Goal: Information Seeking & Learning: Learn about a topic

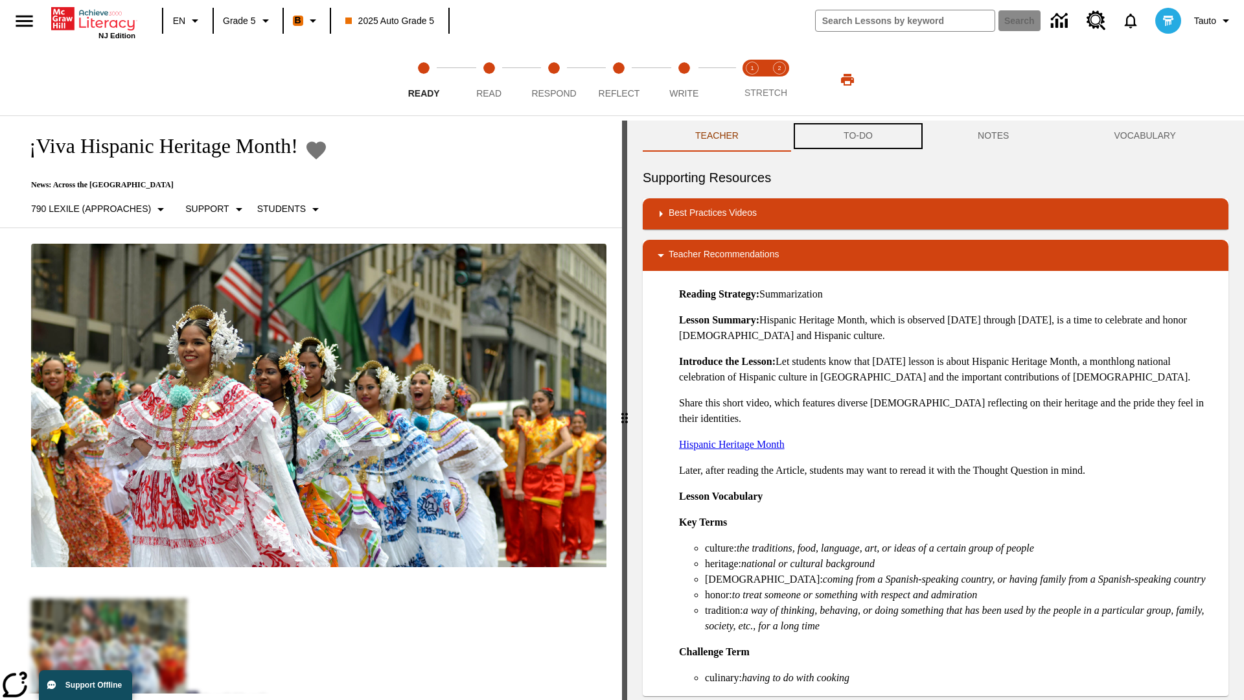
click at [859, 136] on button "TO-DO" at bounding box center [858, 136] width 134 height 31
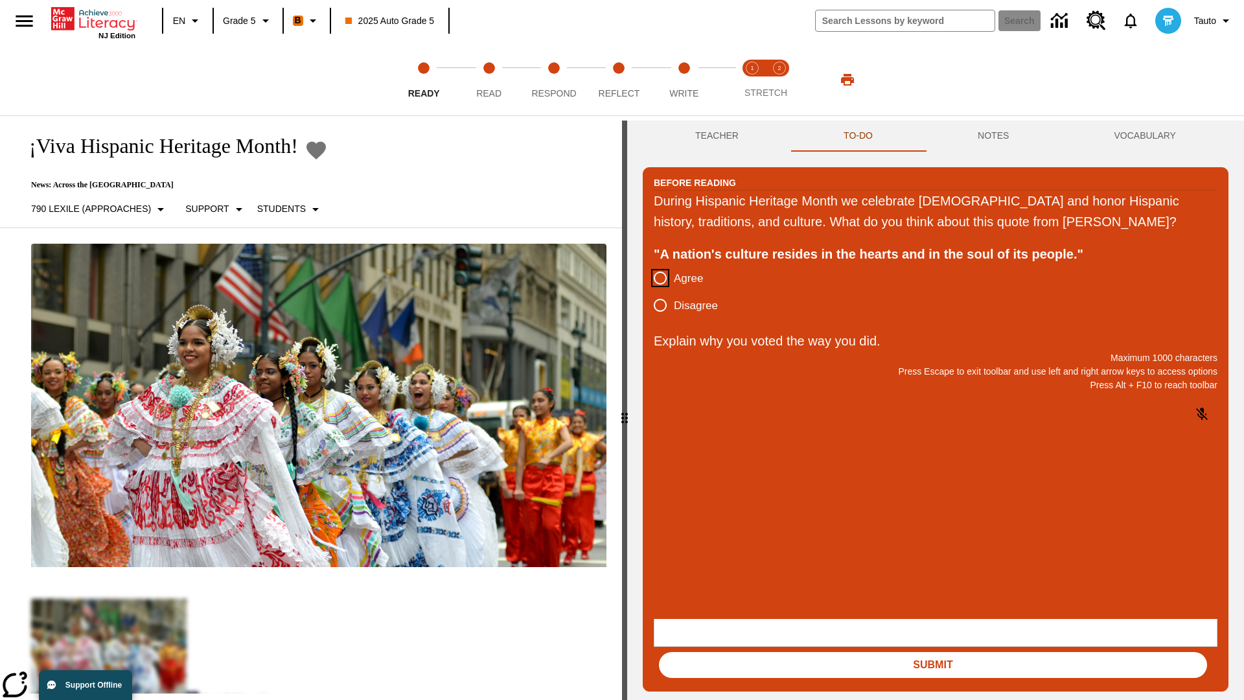
click at [660, 292] on input "Agree" at bounding box center [660, 277] width 27 height 27
radio input "true"
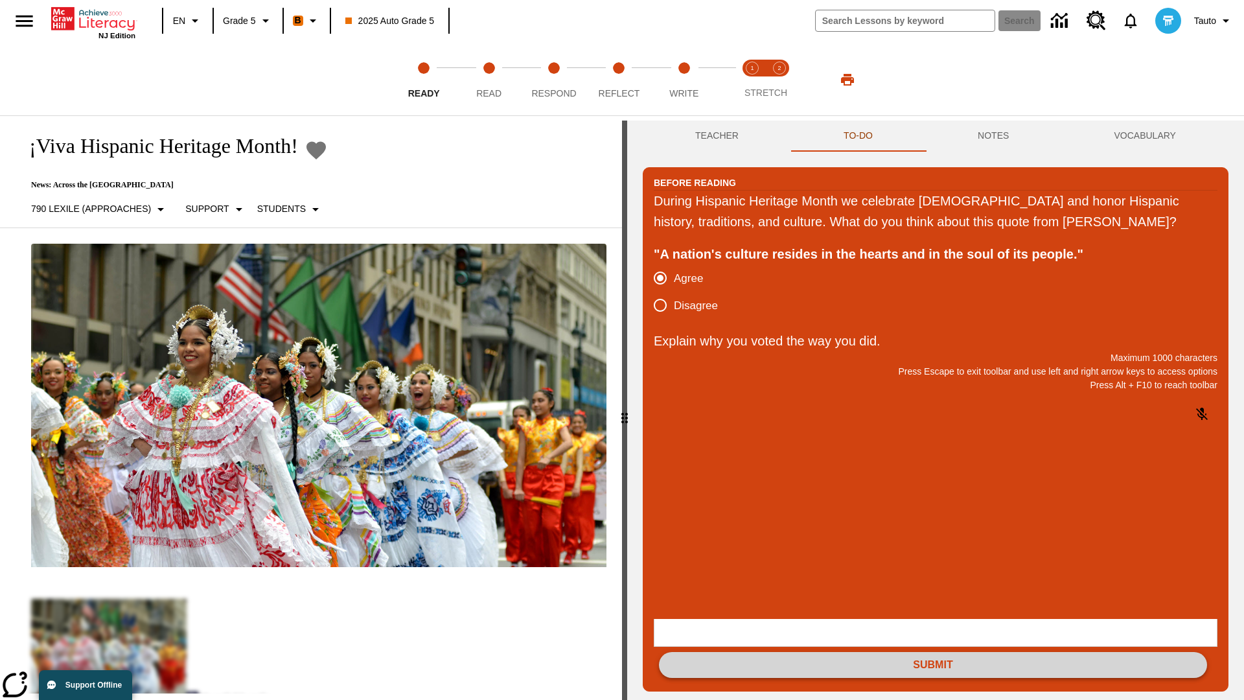
click at [933, 652] on button "Submit" at bounding box center [933, 665] width 548 height 26
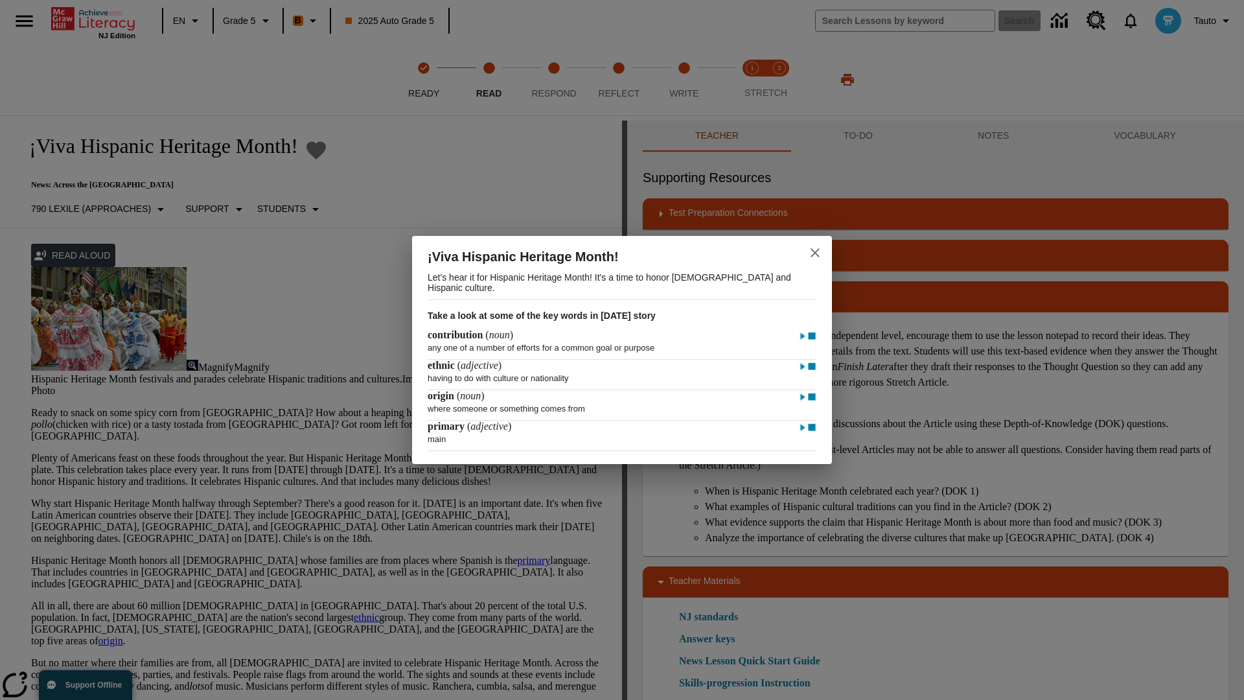
click at [815, 251] on icon "close" at bounding box center [815, 252] width 9 height 9
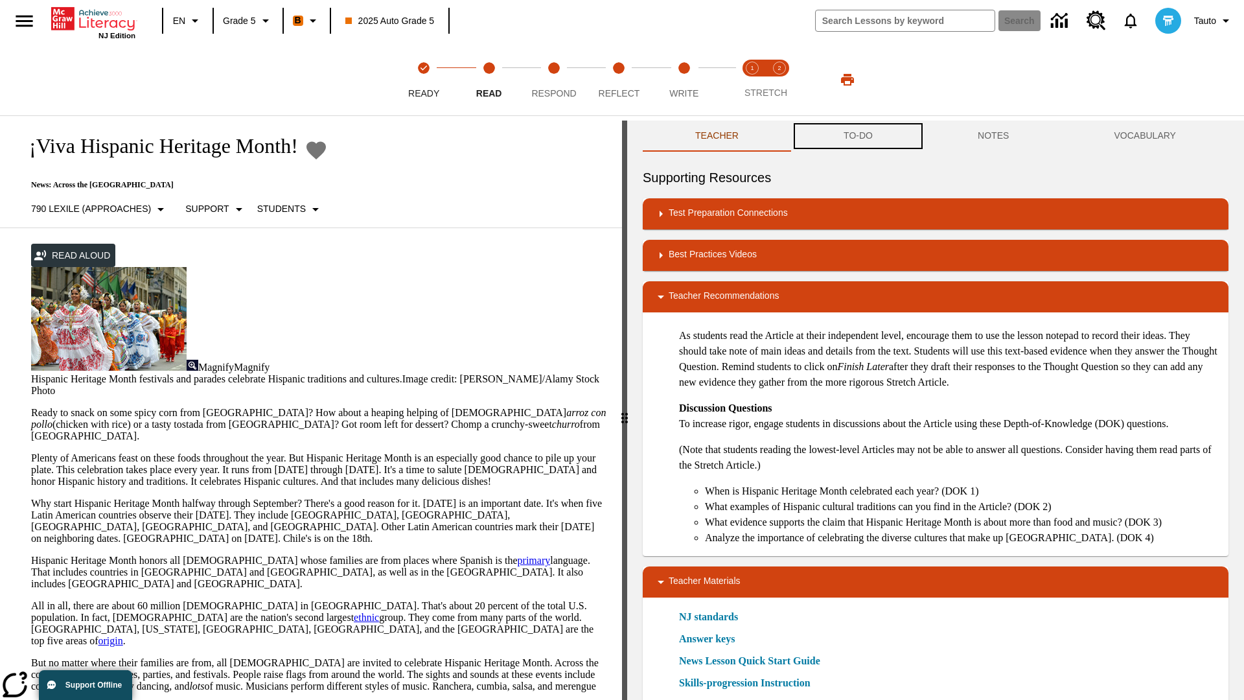
scroll to position [1, 0]
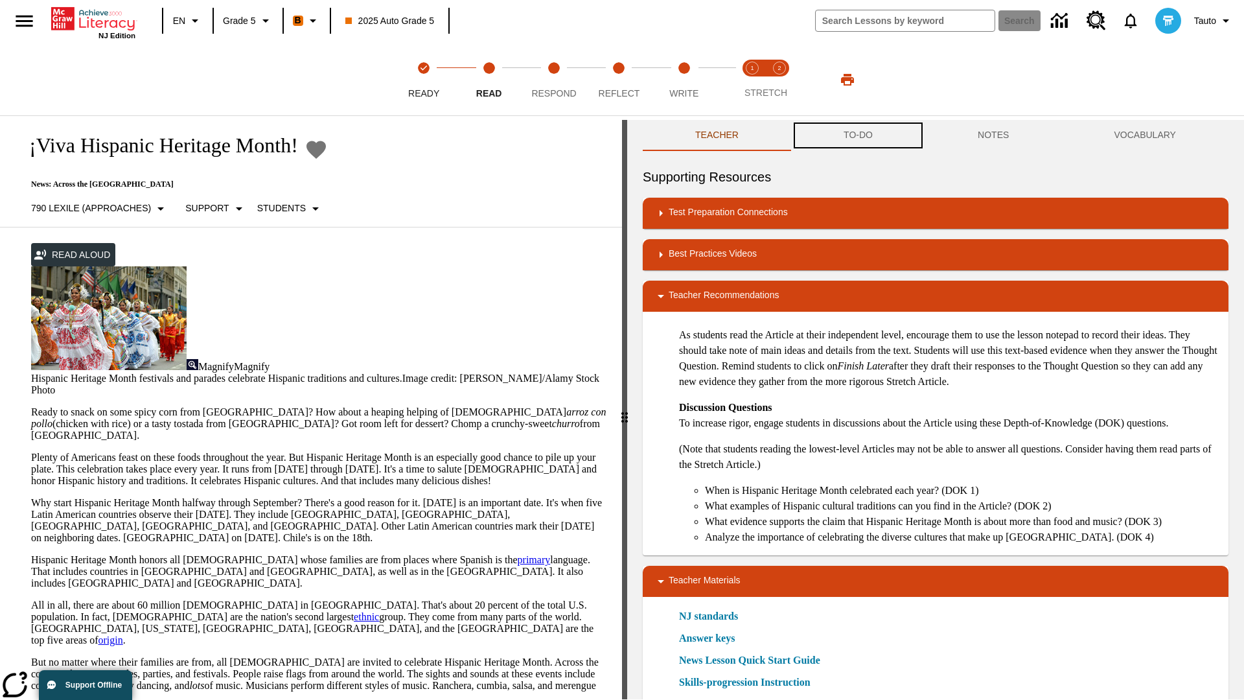
click at [859, 136] on button "TO-DO" at bounding box center [858, 135] width 134 height 31
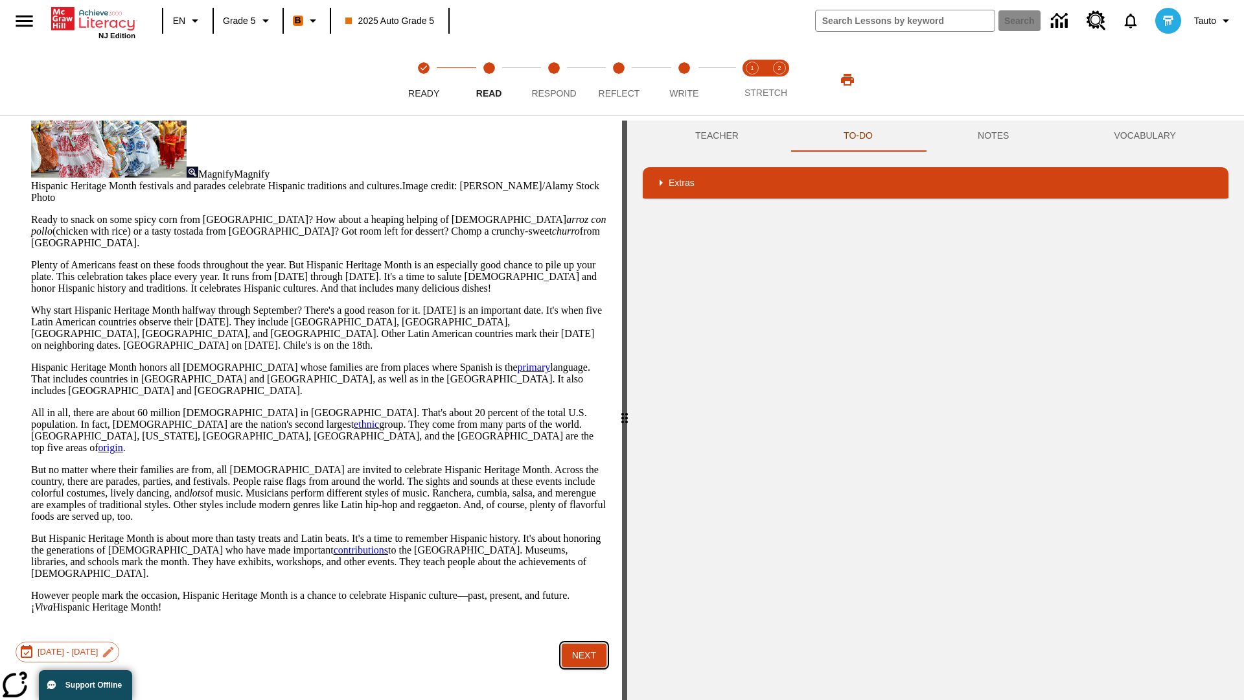
scroll to position [154, 0]
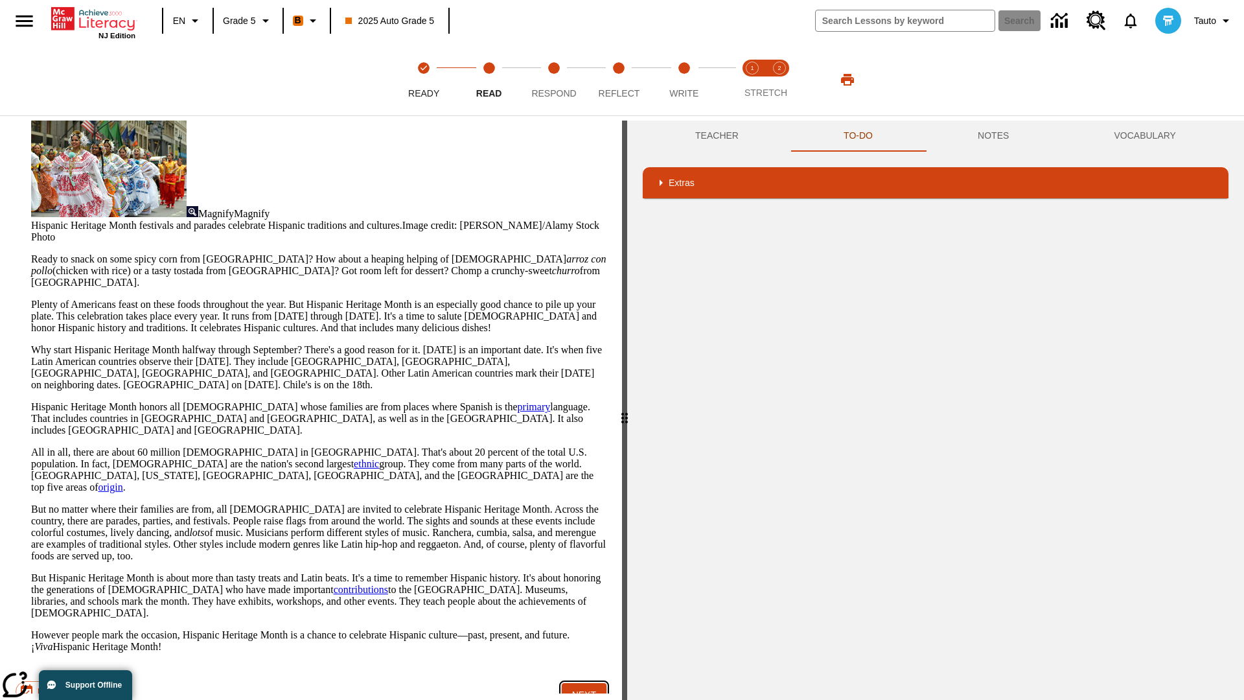
click at [585, 683] on button "Next" at bounding box center [584, 695] width 45 height 24
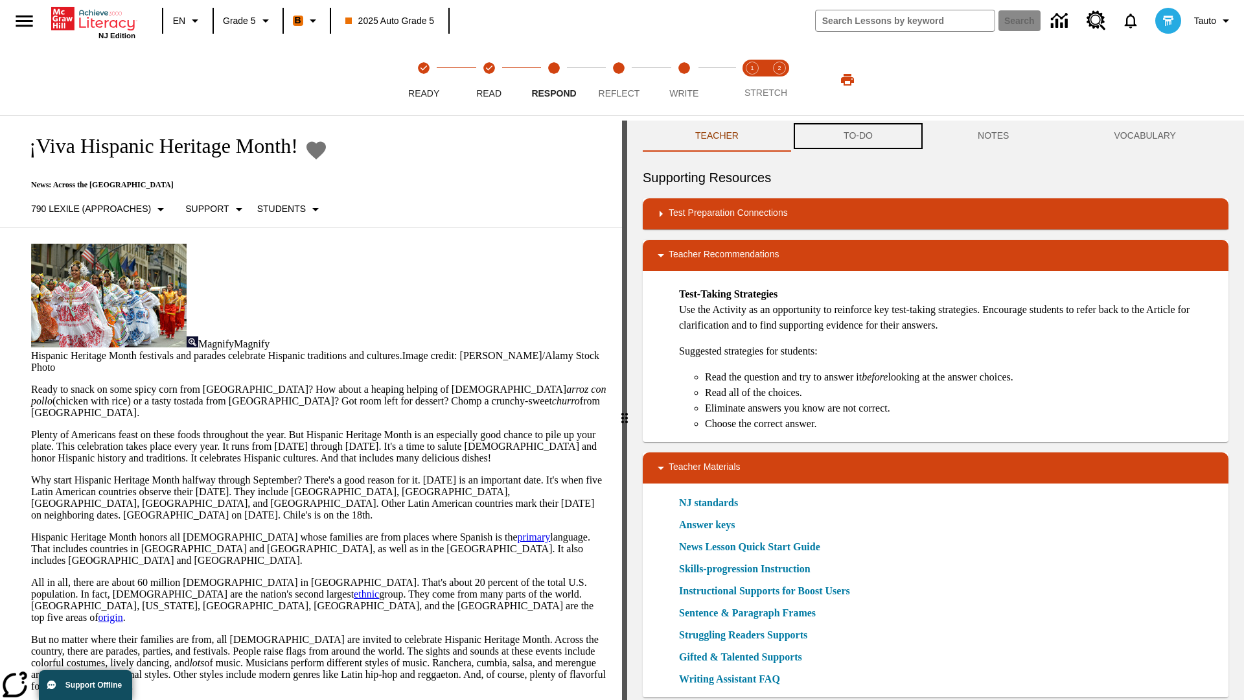
scroll to position [1, 0]
click at [859, 136] on button "TO-DO" at bounding box center [858, 135] width 134 height 31
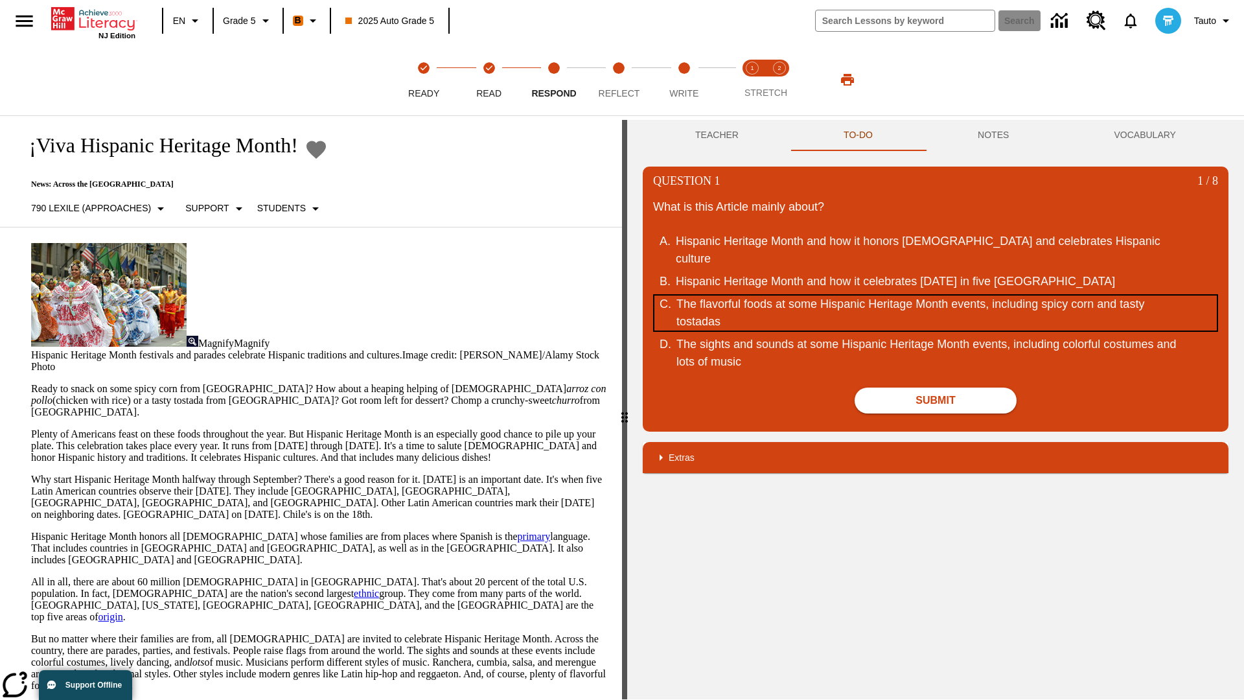
click at [936, 331] on div "The flavorful foods at some Hispanic Heritage Month events, including spicy cor…" at bounding box center [928, 313] width 502 height 35
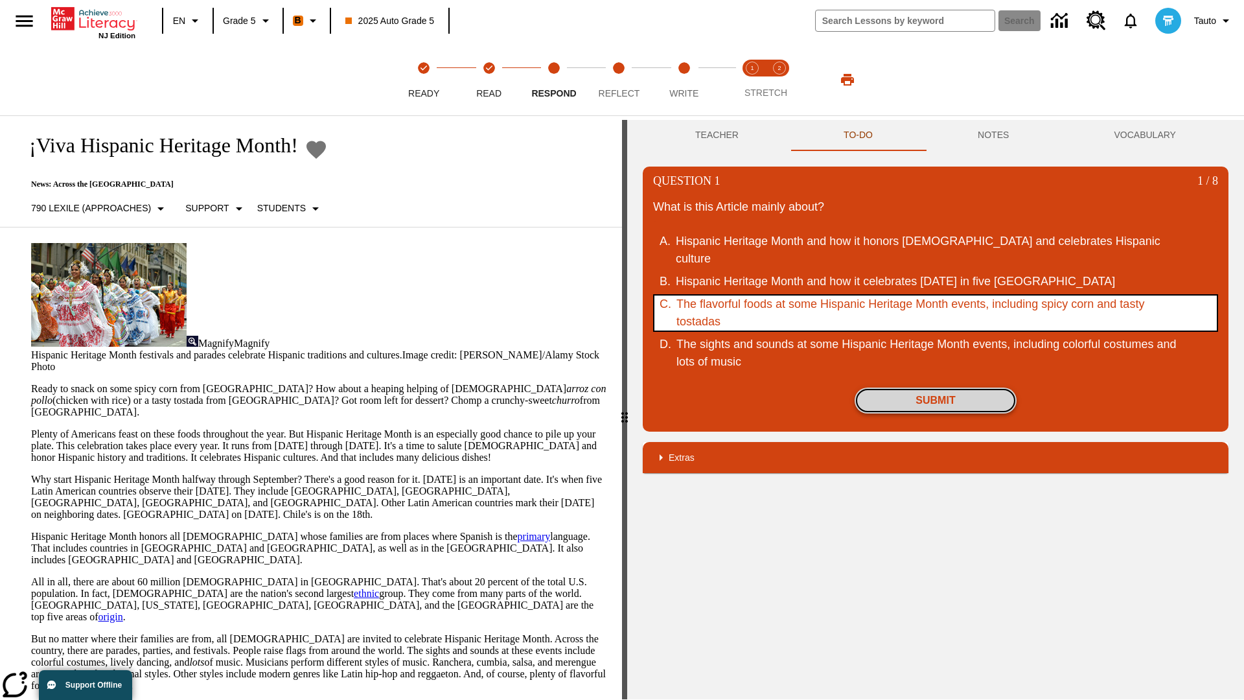
click at [936, 413] on button "Submit" at bounding box center [936, 401] width 162 height 26
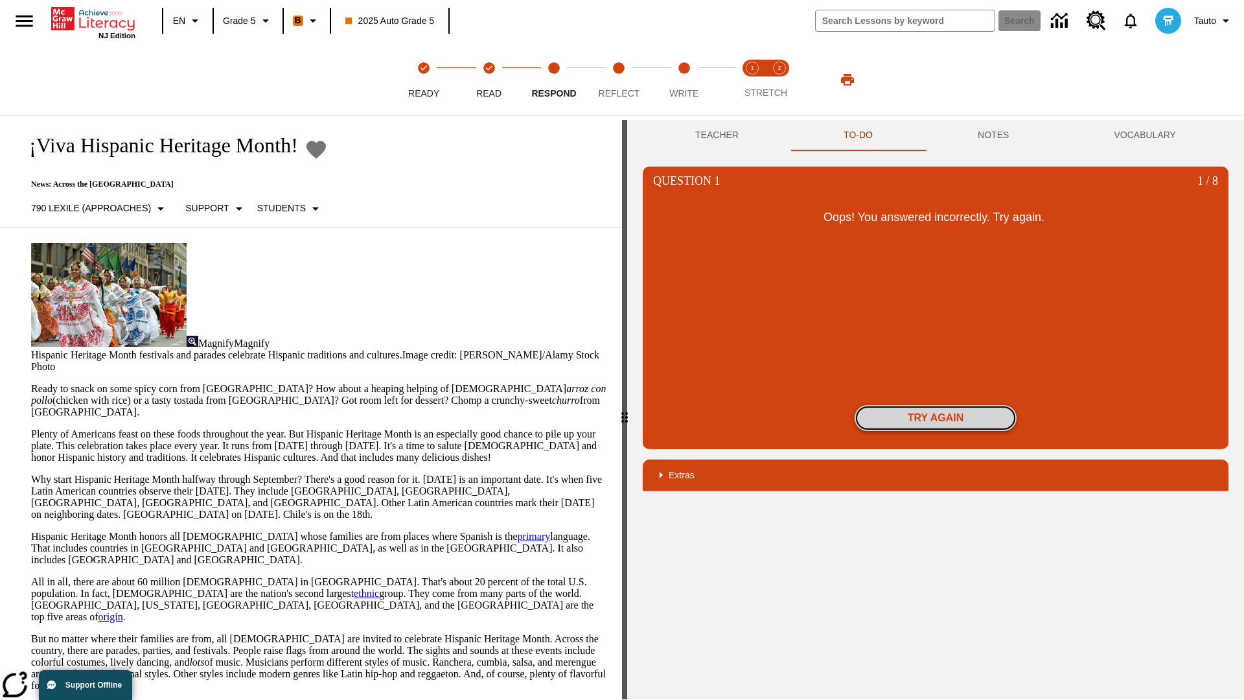
click at [936, 418] on button "Try again" at bounding box center [936, 418] width 162 height 26
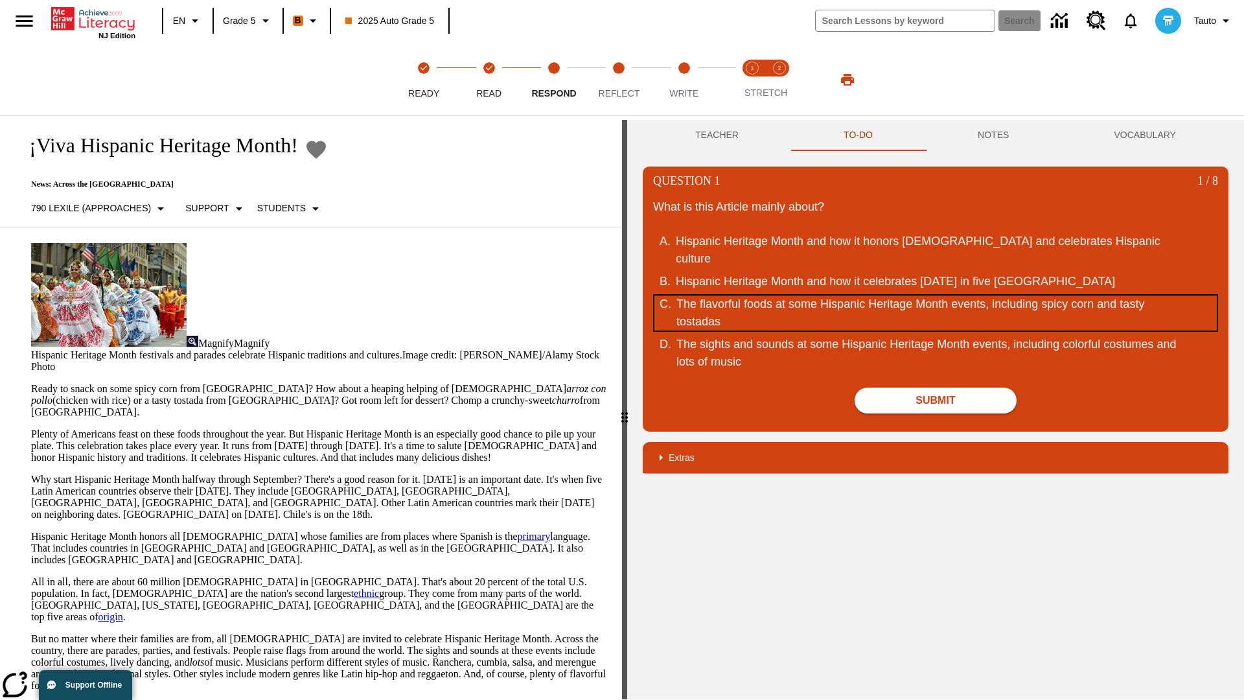
click at [936, 331] on div "The flavorful foods at some Hispanic Heritage Month events, including spicy cor…" at bounding box center [928, 313] width 502 height 35
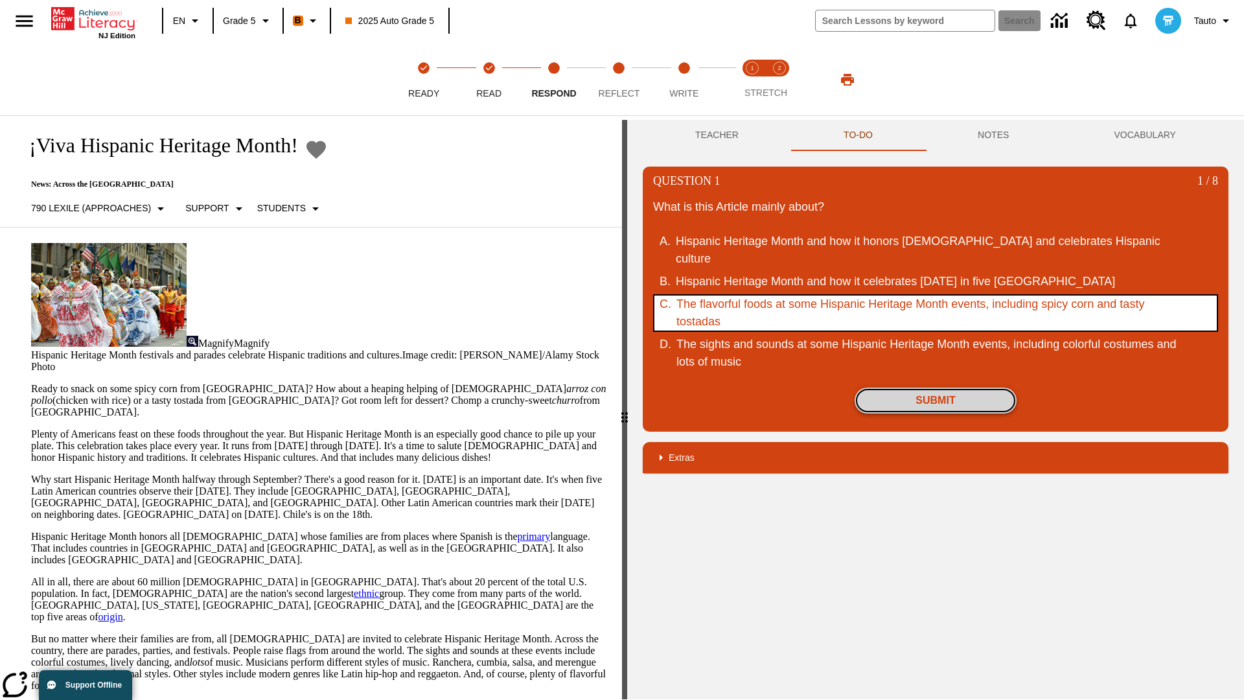
click at [936, 413] on button "Submit" at bounding box center [936, 401] width 162 height 26
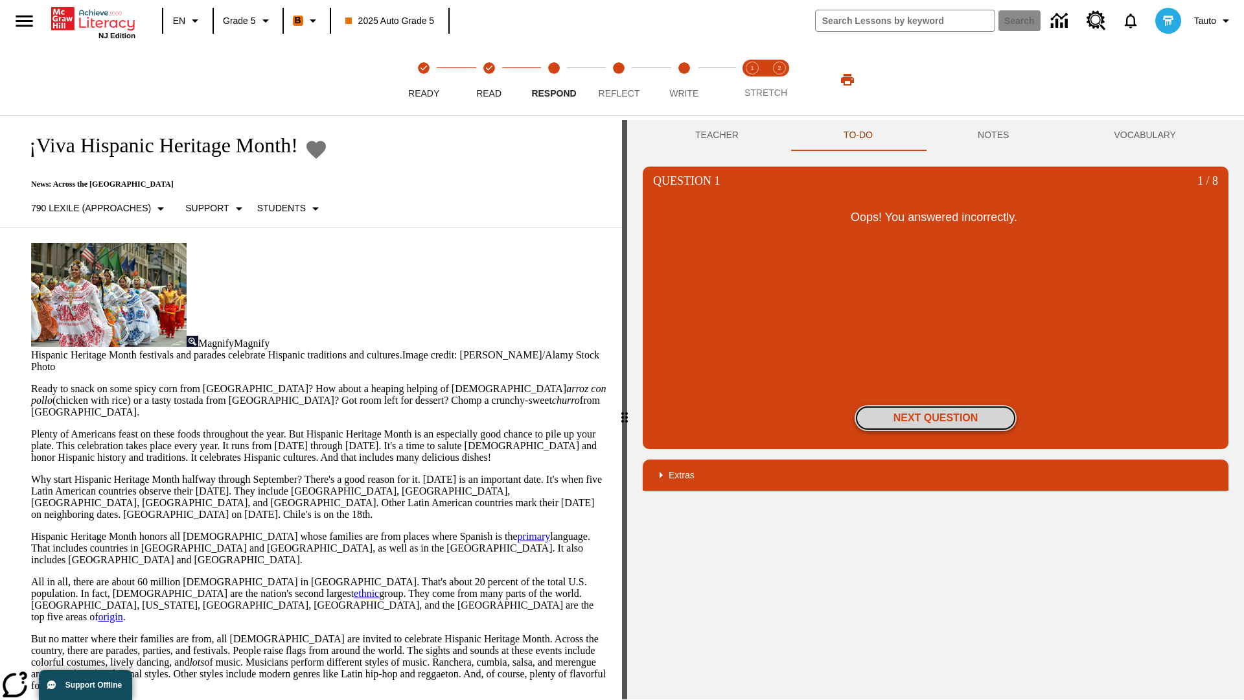
click at [936, 418] on button "Next Question" at bounding box center [936, 418] width 162 height 26
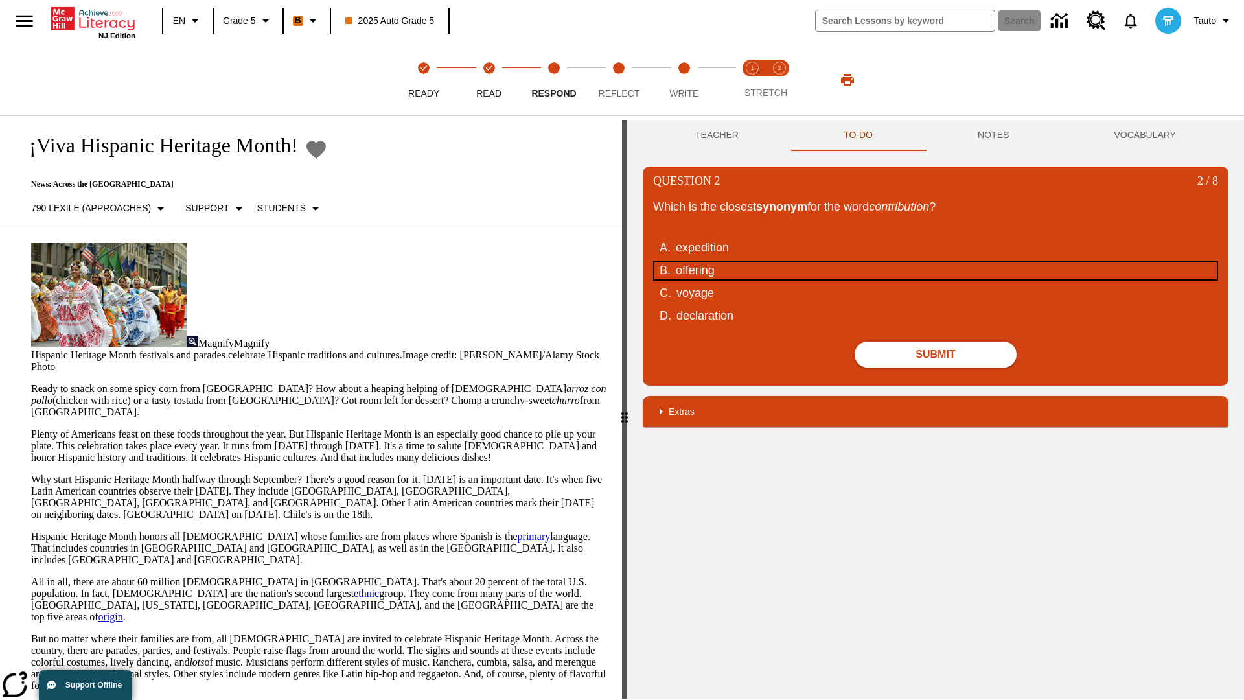
click at [936, 270] on div "offering" at bounding box center [927, 270] width 502 height 17
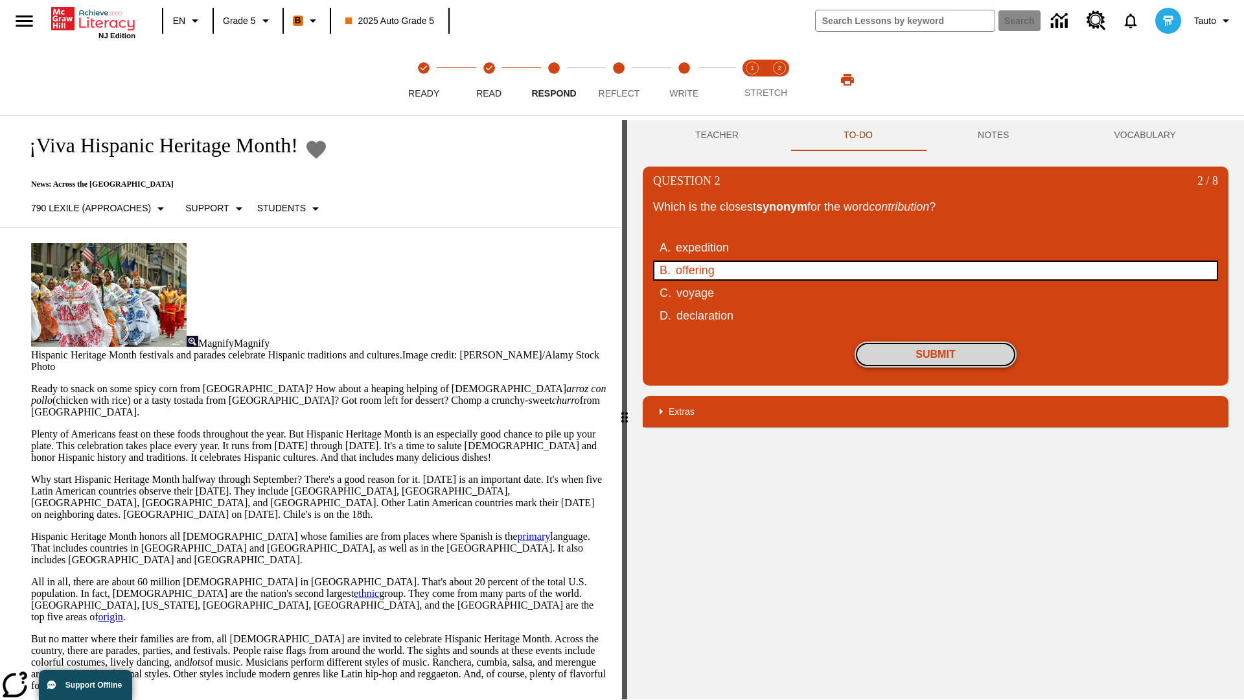
click at [936, 354] on button "Submit" at bounding box center [936, 355] width 162 height 26
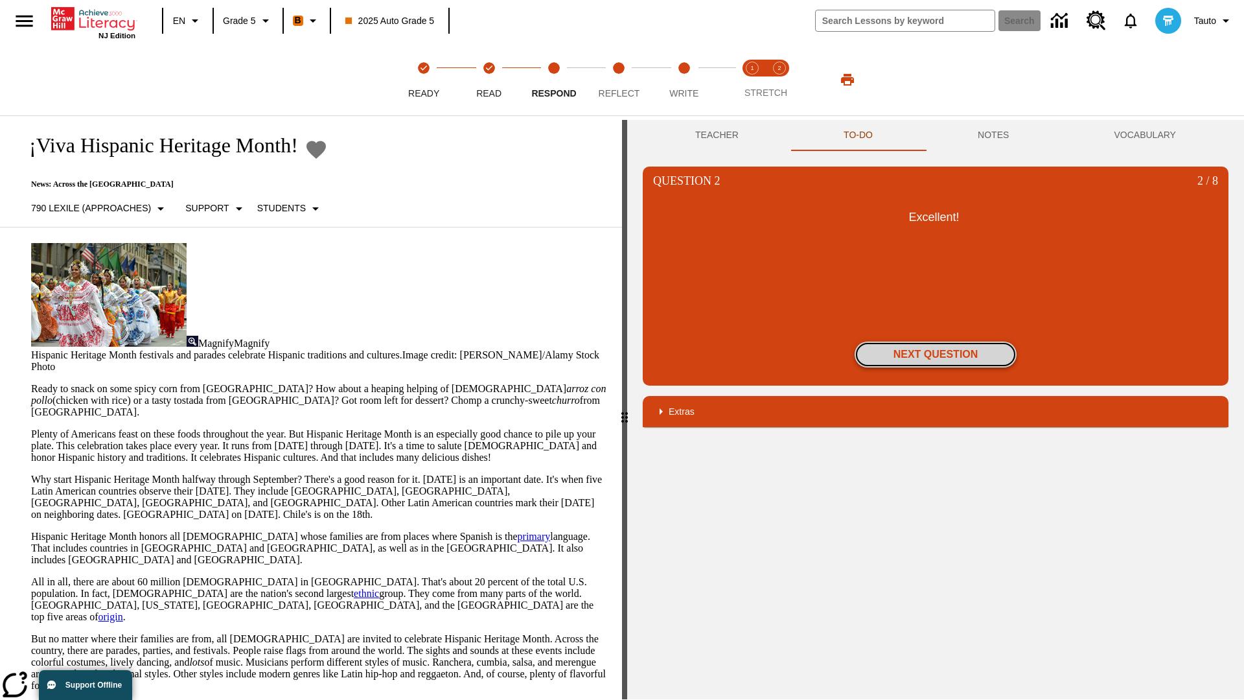
click at [936, 354] on button "Next Question" at bounding box center [936, 355] width 162 height 26
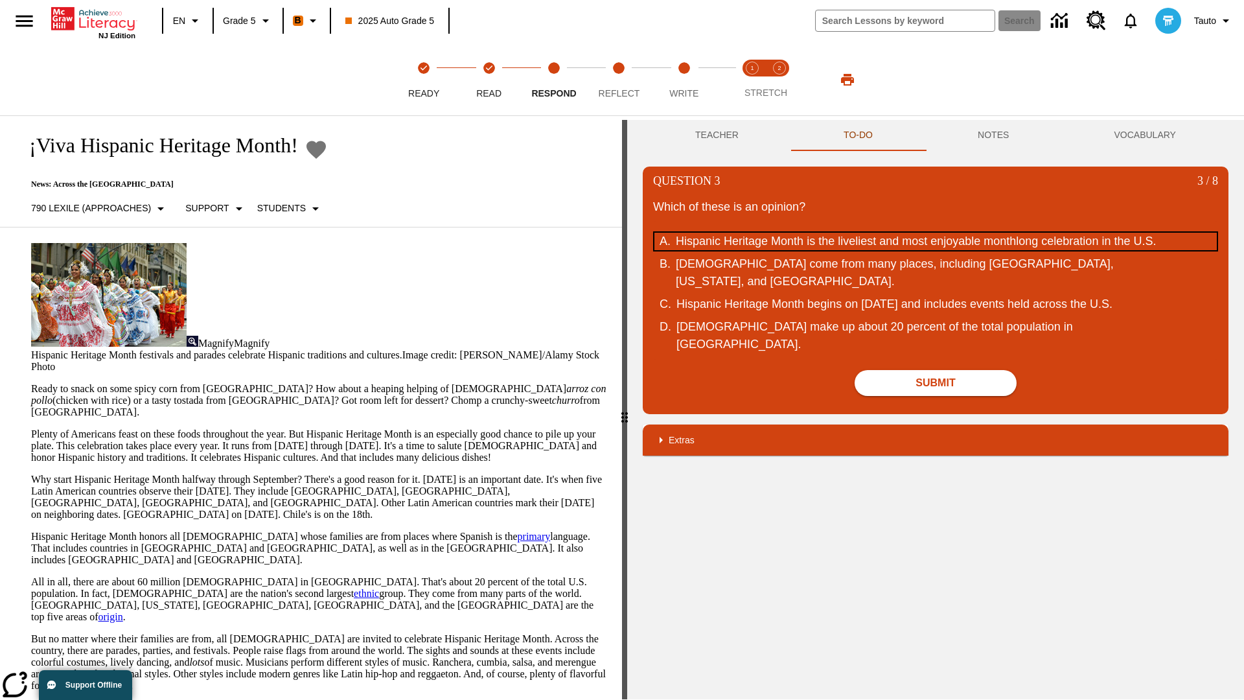
click at [936, 250] on div "Hispanic Heritage Month is the liveliest and most enjoyable monthlong celebrati…" at bounding box center [927, 241] width 502 height 17
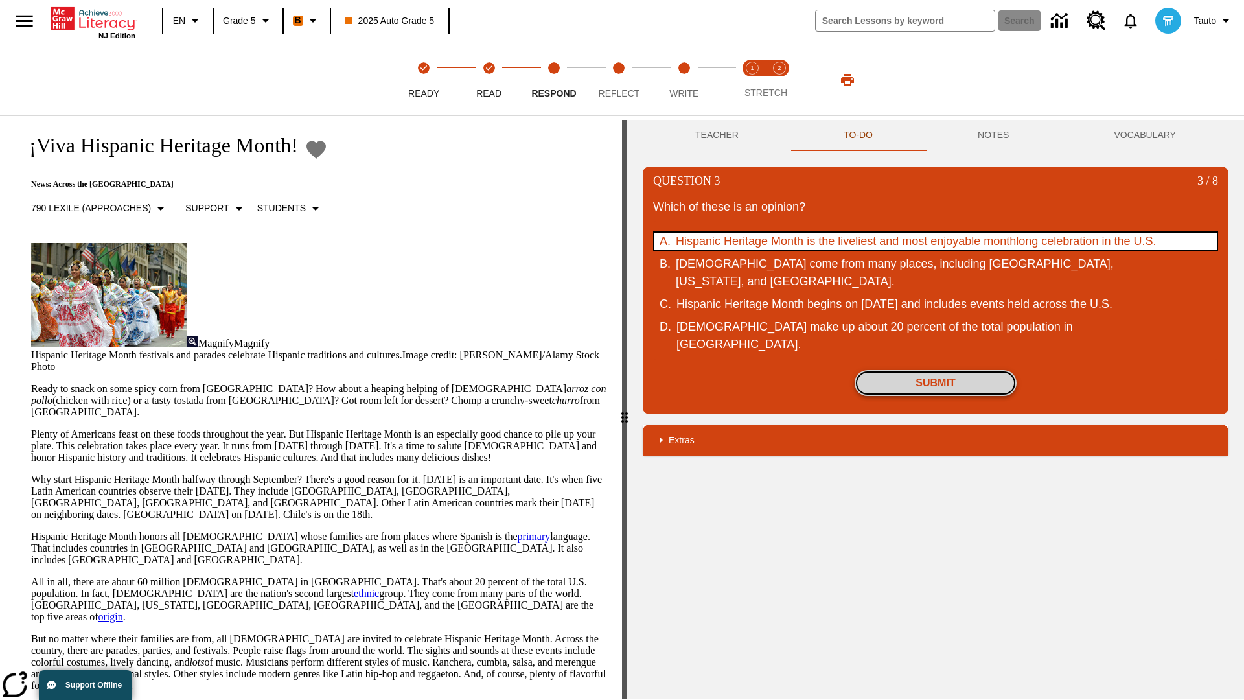
click at [936, 396] on button "Submit" at bounding box center [936, 383] width 162 height 26
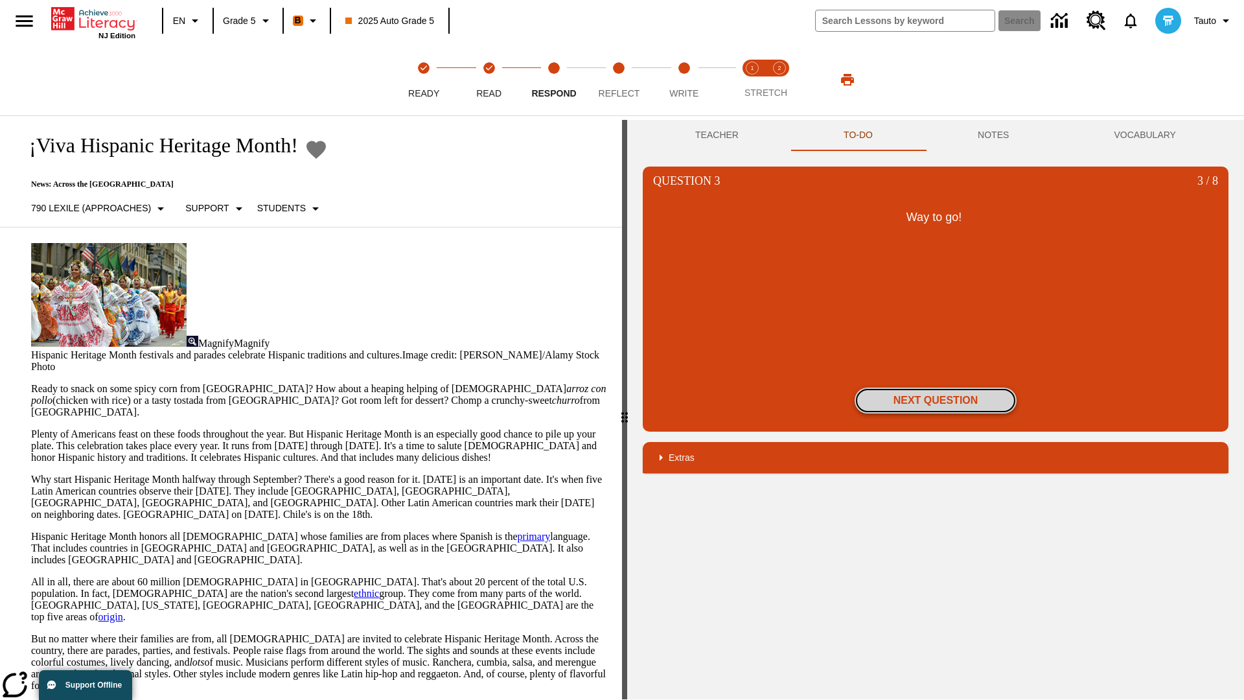
click at [936, 401] on button "Next Question" at bounding box center [936, 401] width 162 height 26
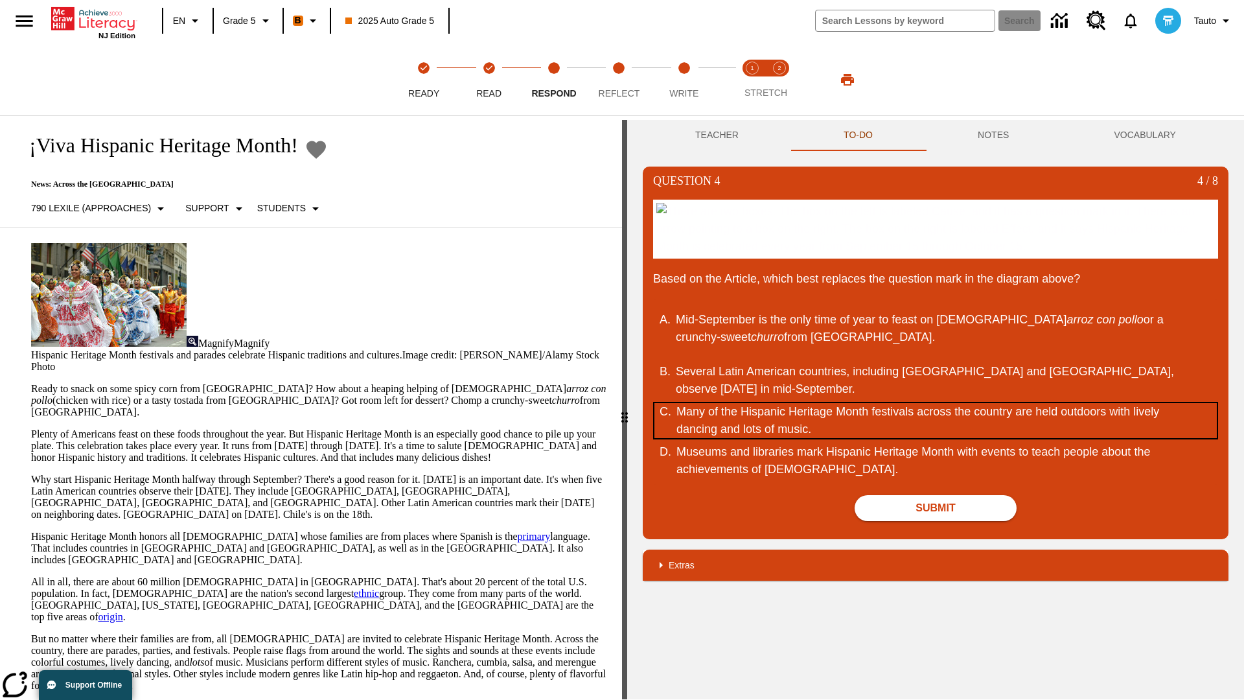
click at [936, 438] on div "Many of the Hispanic Heritage Month festivals across the country are held outdo…" at bounding box center [928, 420] width 502 height 35
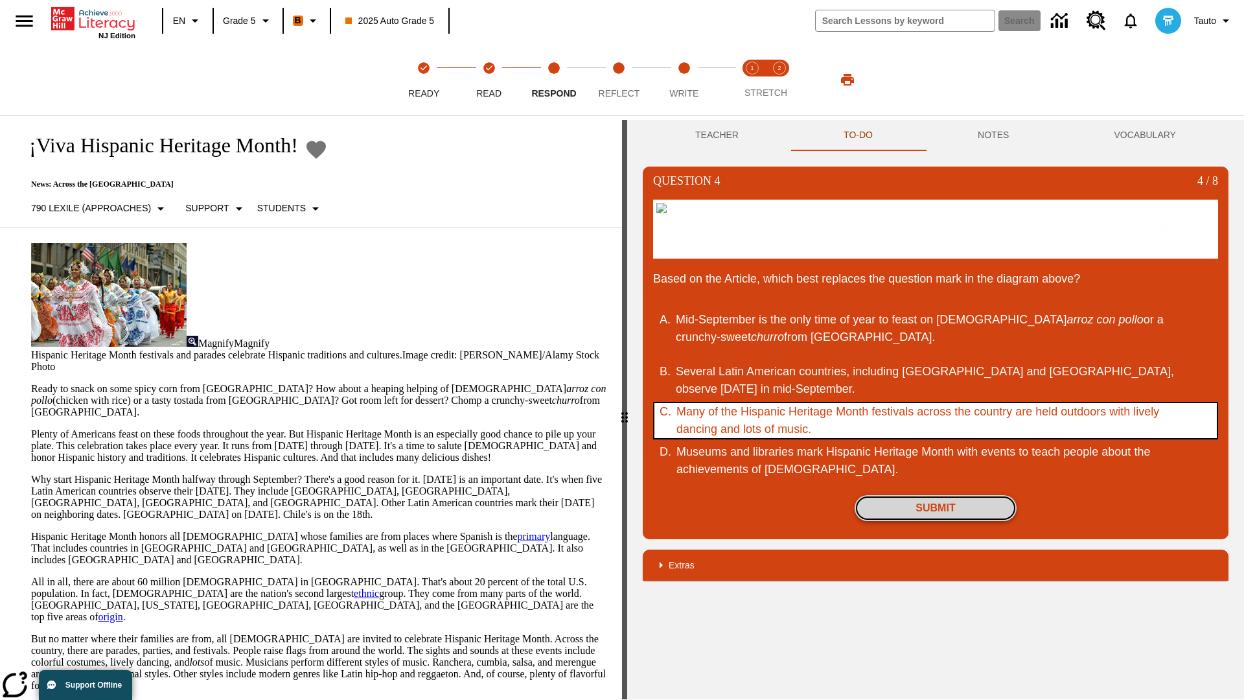
click at [936, 521] on button "Submit" at bounding box center [936, 508] width 162 height 26
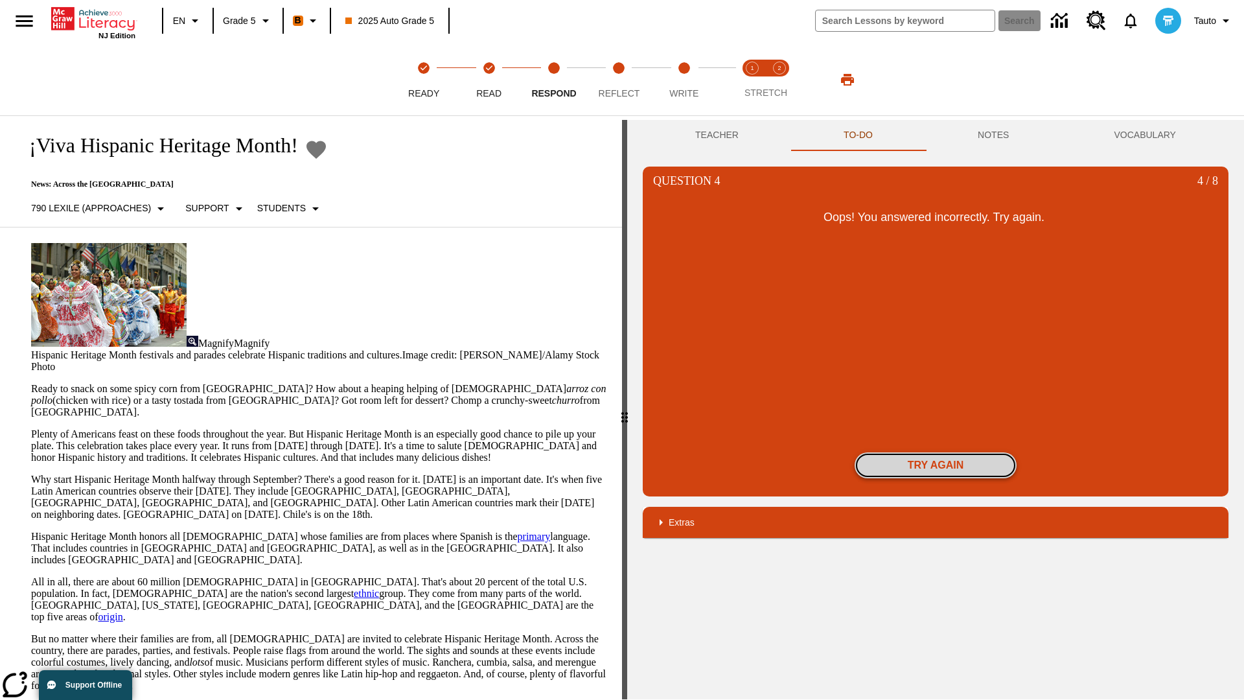
click at [936, 465] on button "Try again" at bounding box center [936, 465] width 162 height 26
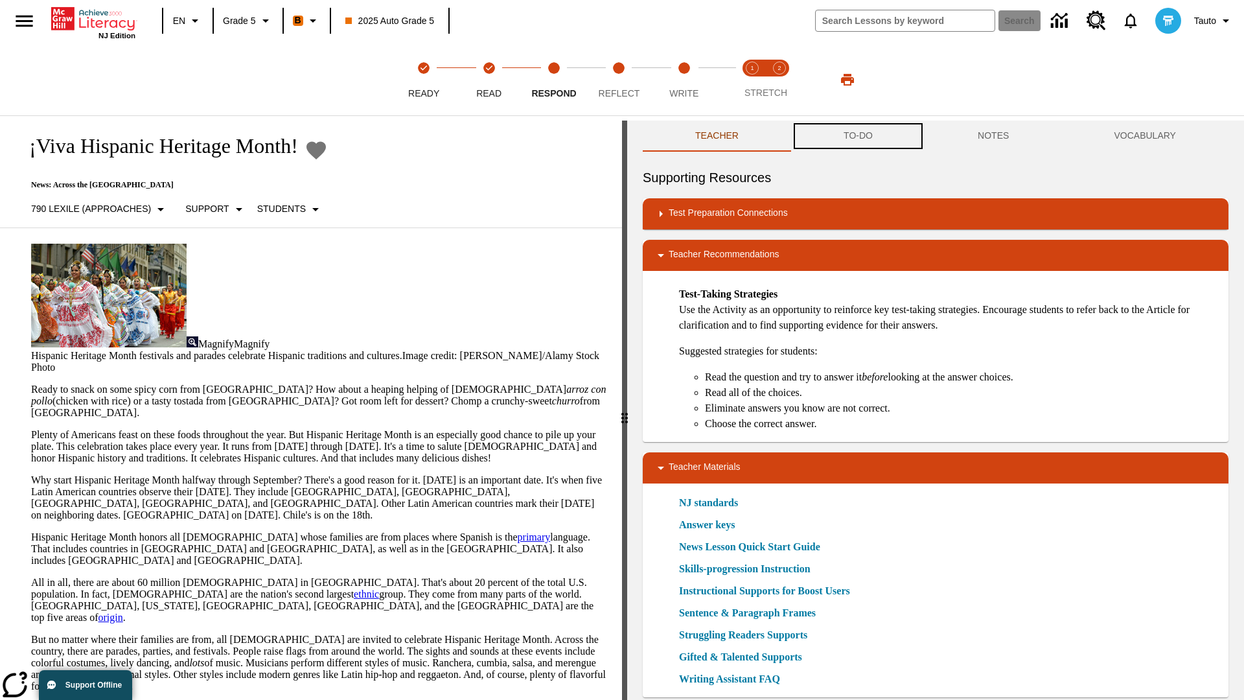
click at [859, 136] on button "TO-DO" at bounding box center [858, 136] width 134 height 31
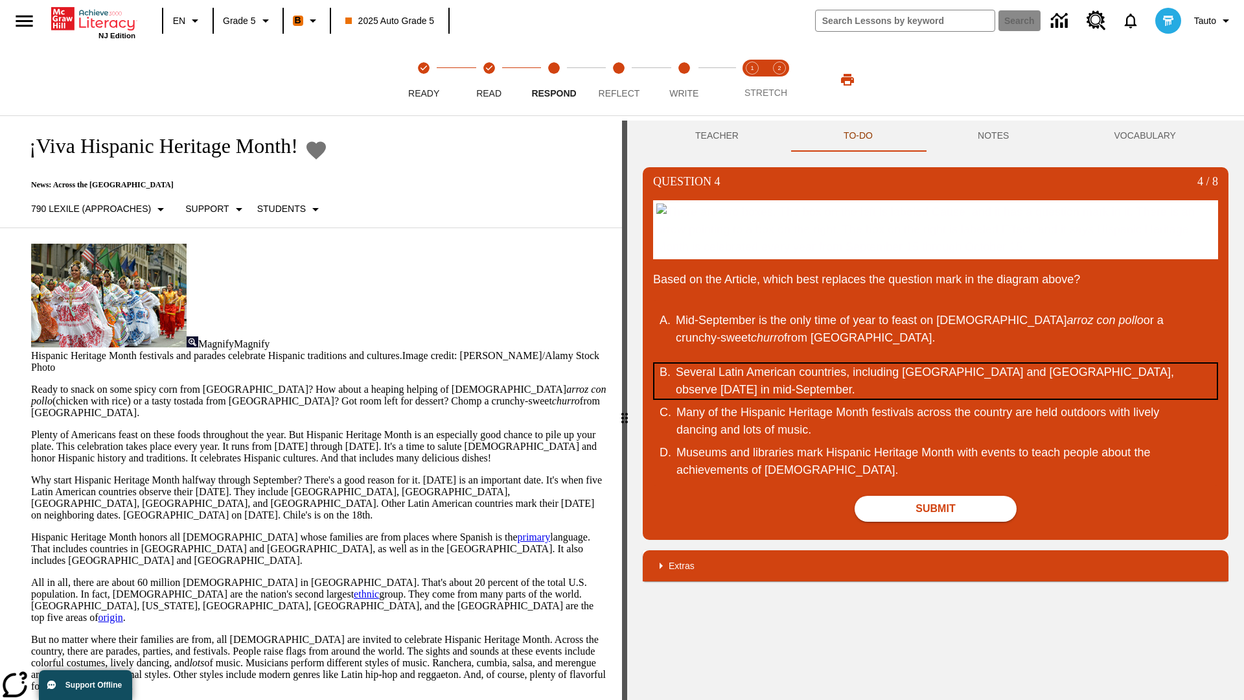
click at [936, 399] on div "Several Latin American countries, including [GEOGRAPHIC_DATA] and [GEOGRAPHIC_D…" at bounding box center [927, 381] width 502 height 35
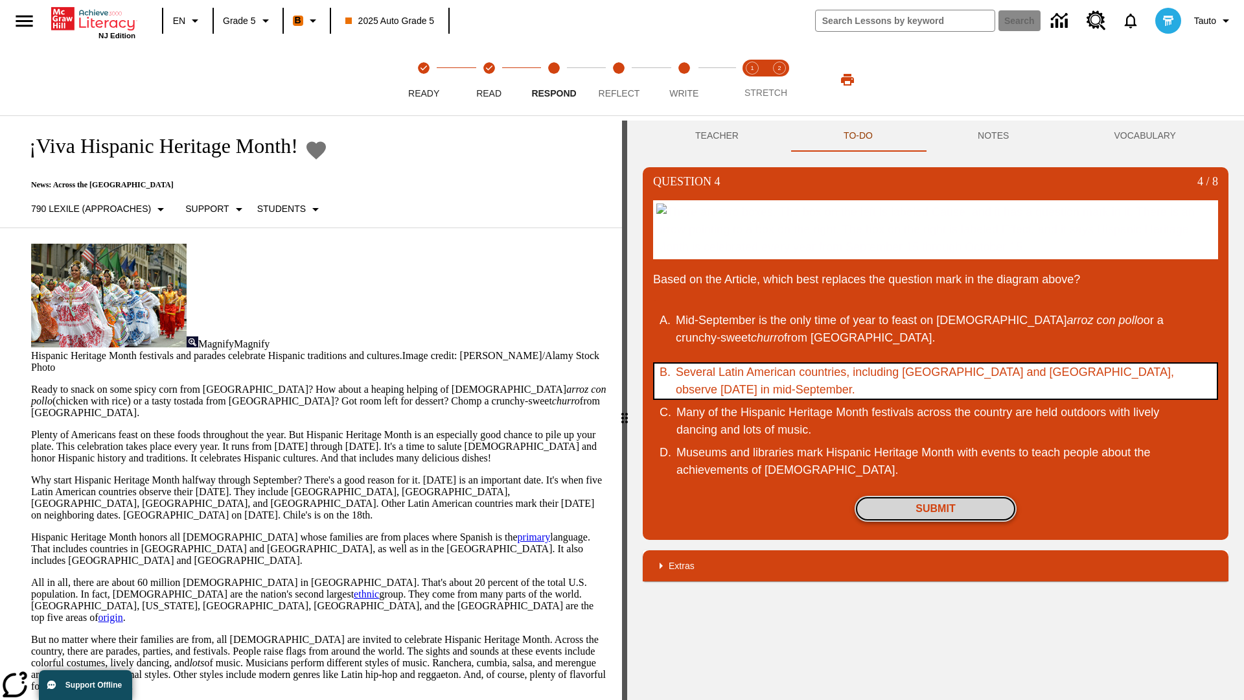
click at [936, 522] on button "Submit" at bounding box center [936, 509] width 162 height 26
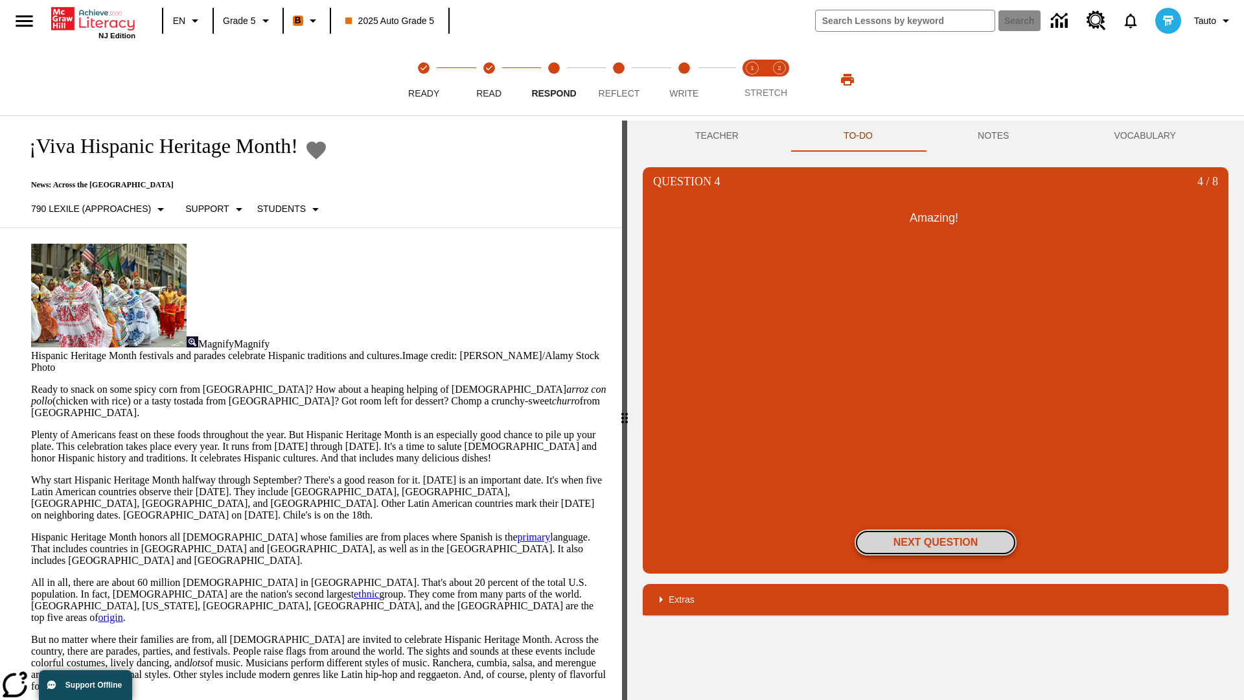
click at [936, 542] on button "Next Question" at bounding box center [936, 542] width 162 height 26
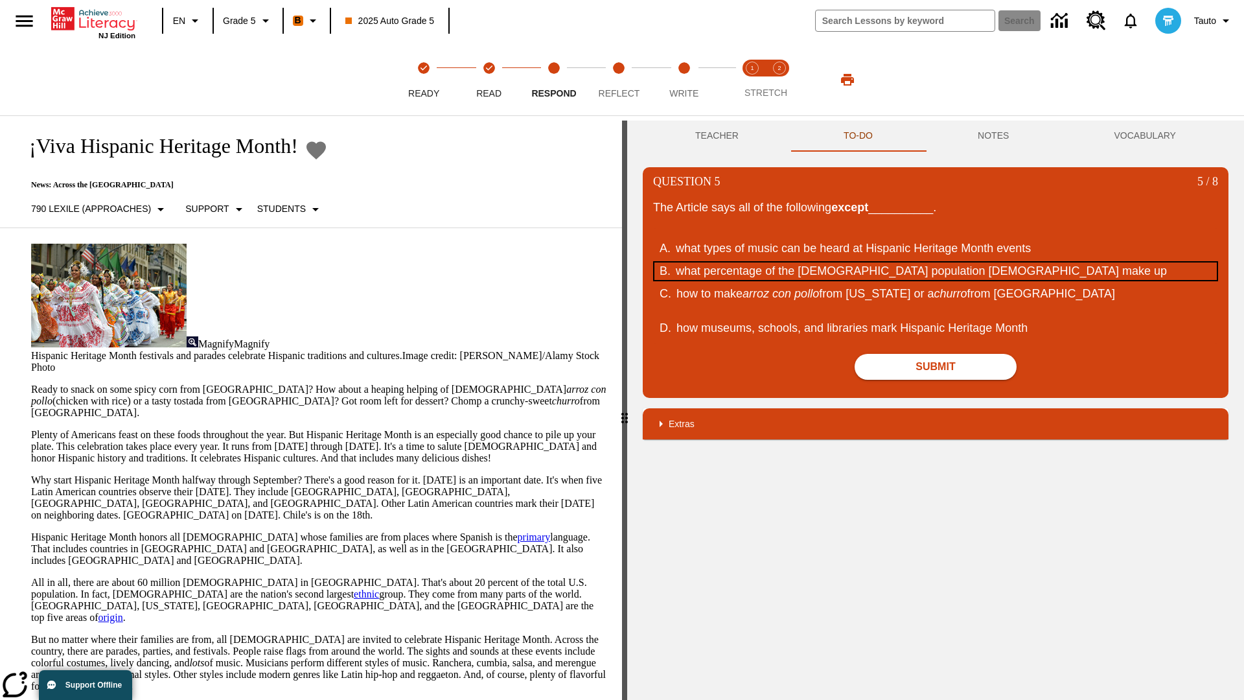
click at [936, 271] on div "what percentage of the [DEMOGRAPHIC_DATA] population [DEMOGRAPHIC_DATA] make up" at bounding box center [927, 270] width 502 height 17
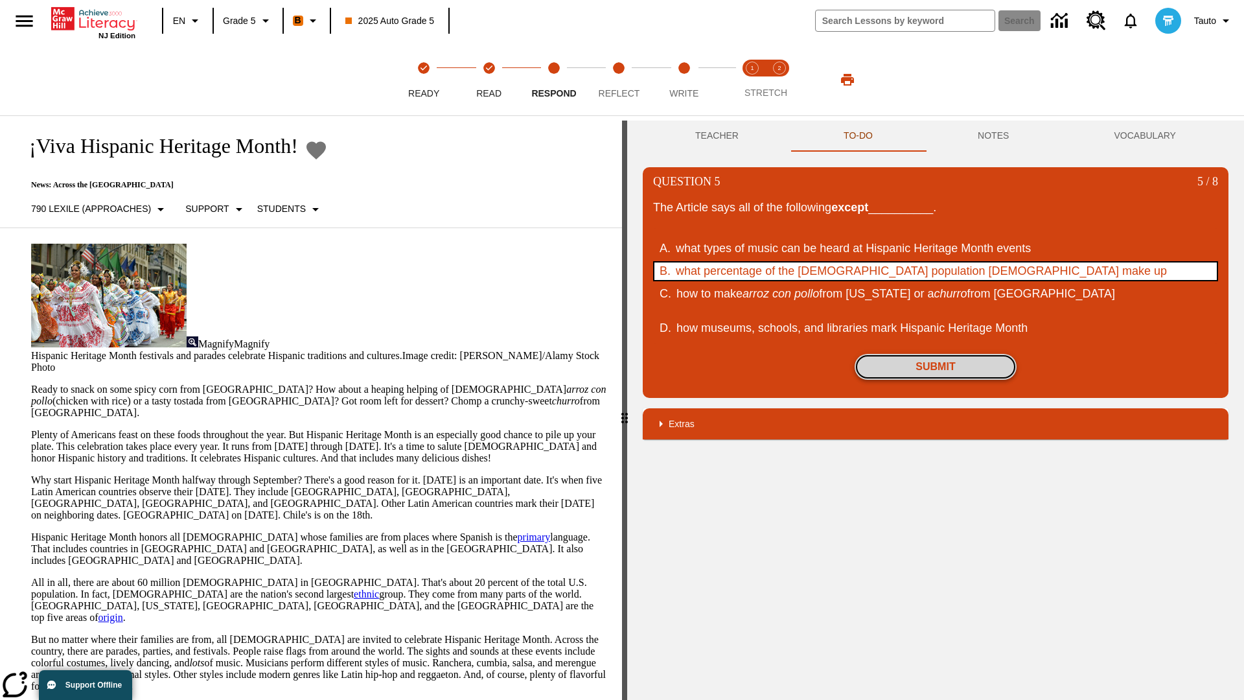
click at [936, 367] on button "Submit" at bounding box center [936, 367] width 162 height 26
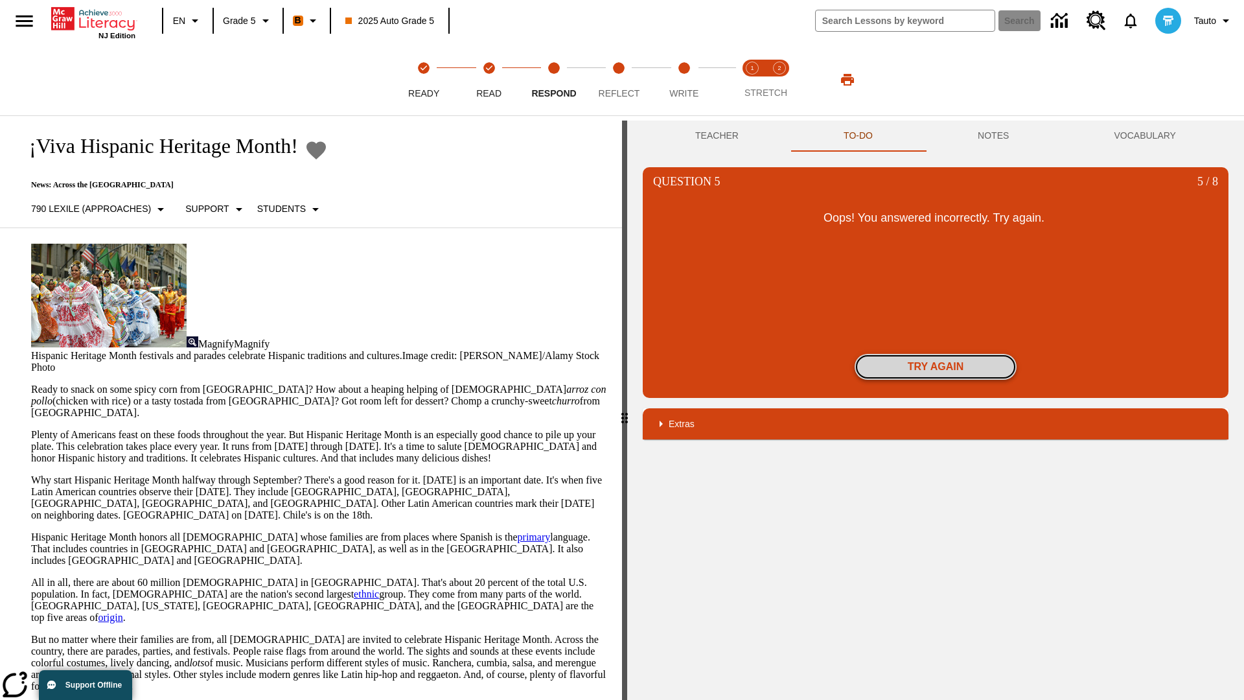
click at [936, 367] on button "Try again" at bounding box center [936, 367] width 162 height 26
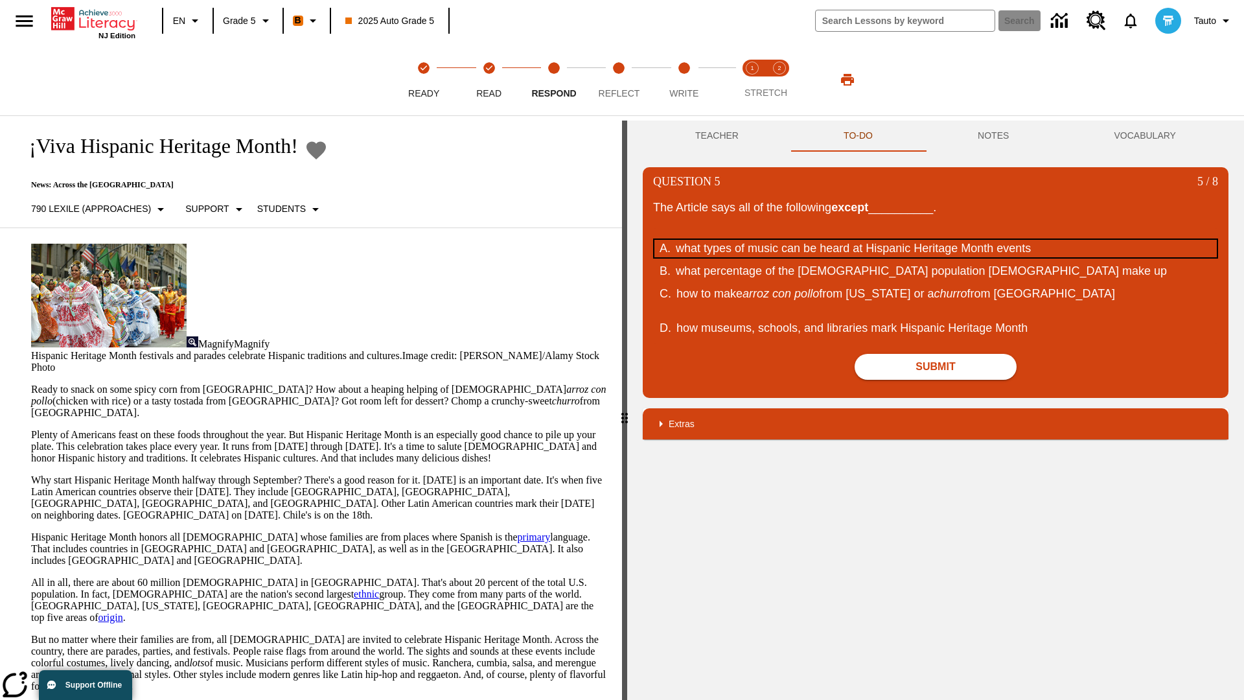
click at [936, 248] on div "what types of music can be heard at Hispanic Heritage Month events" at bounding box center [927, 248] width 502 height 17
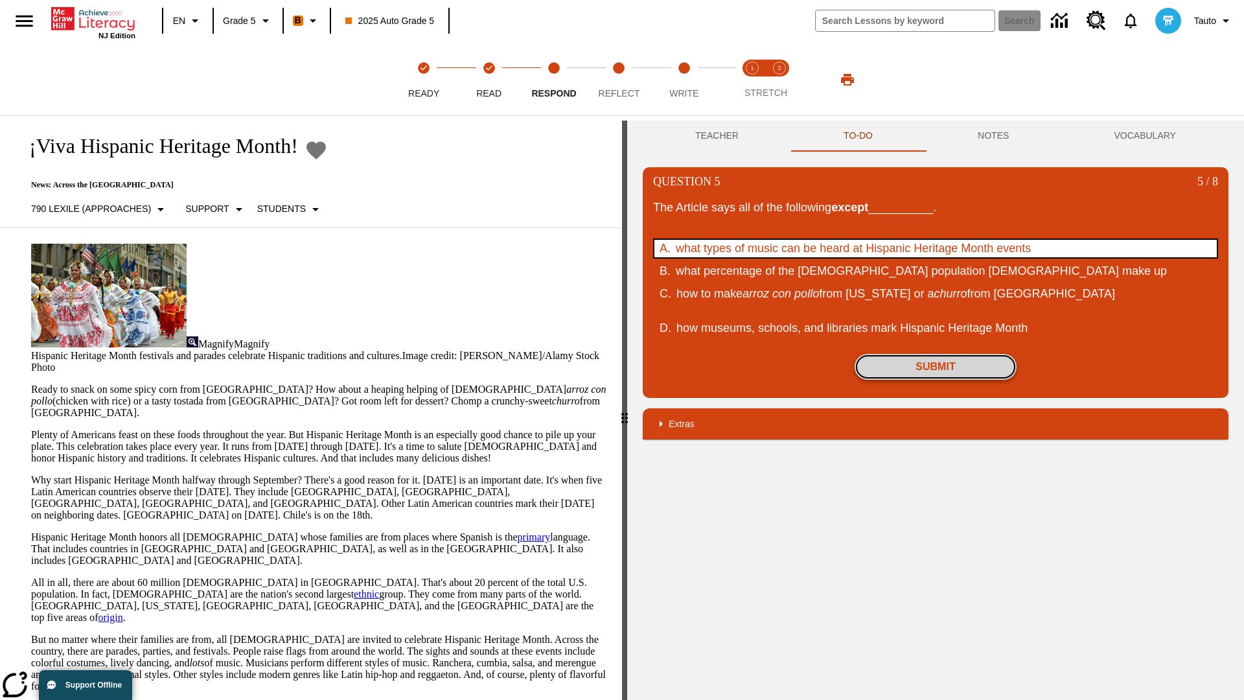
click at [936, 367] on button "Submit" at bounding box center [936, 367] width 162 height 26
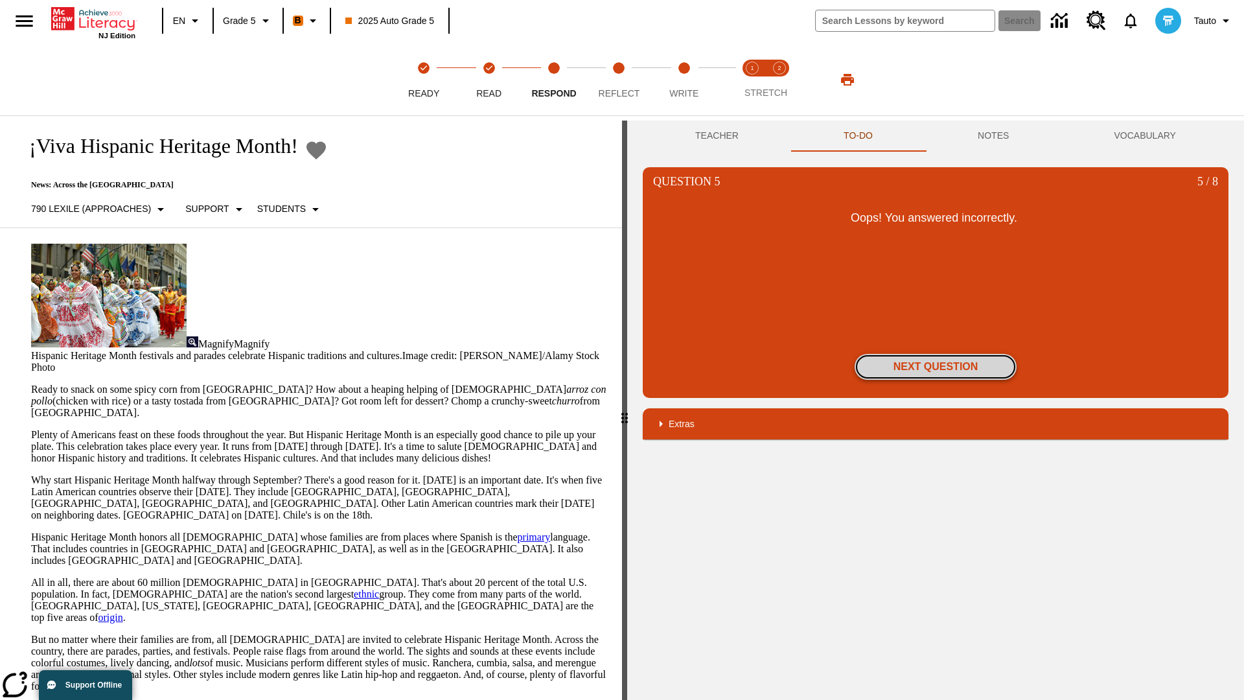
click at [936, 367] on button "Next Question" at bounding box center [936, 367] width 162 height 26
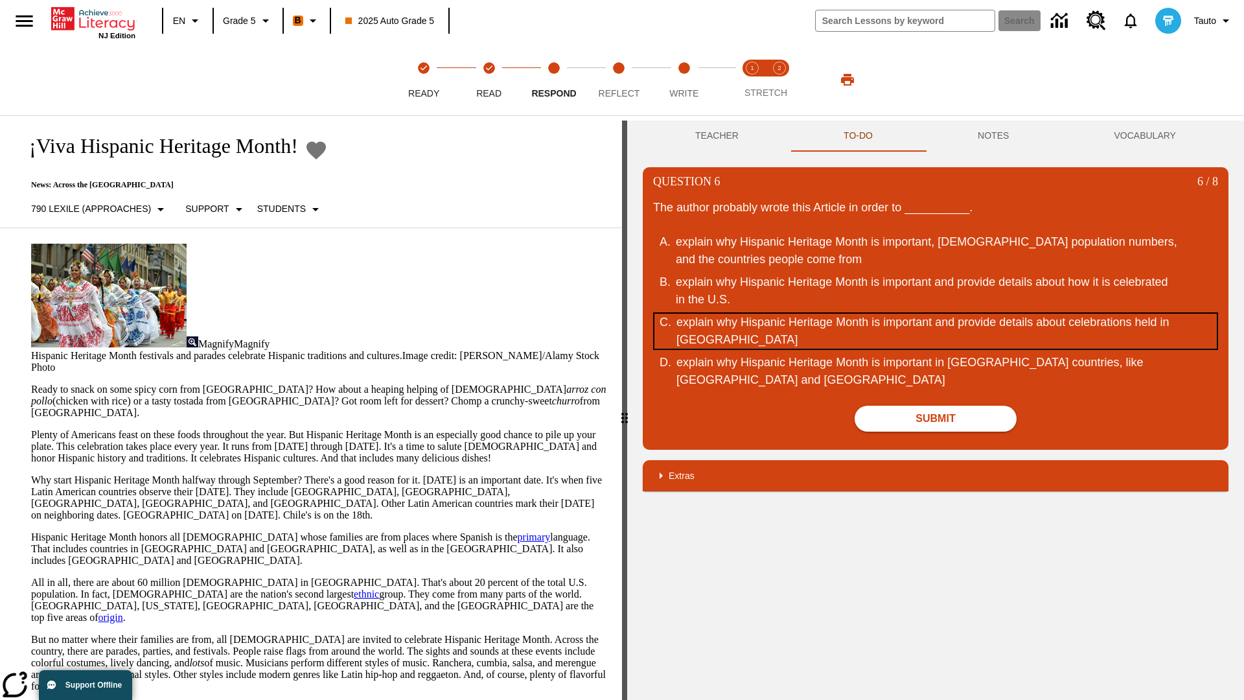
click at [936, 331] on div "explain why Hispanic Heritage Month is important and provide details about cele…" at bounding box center [928, 331] width 502 height 35
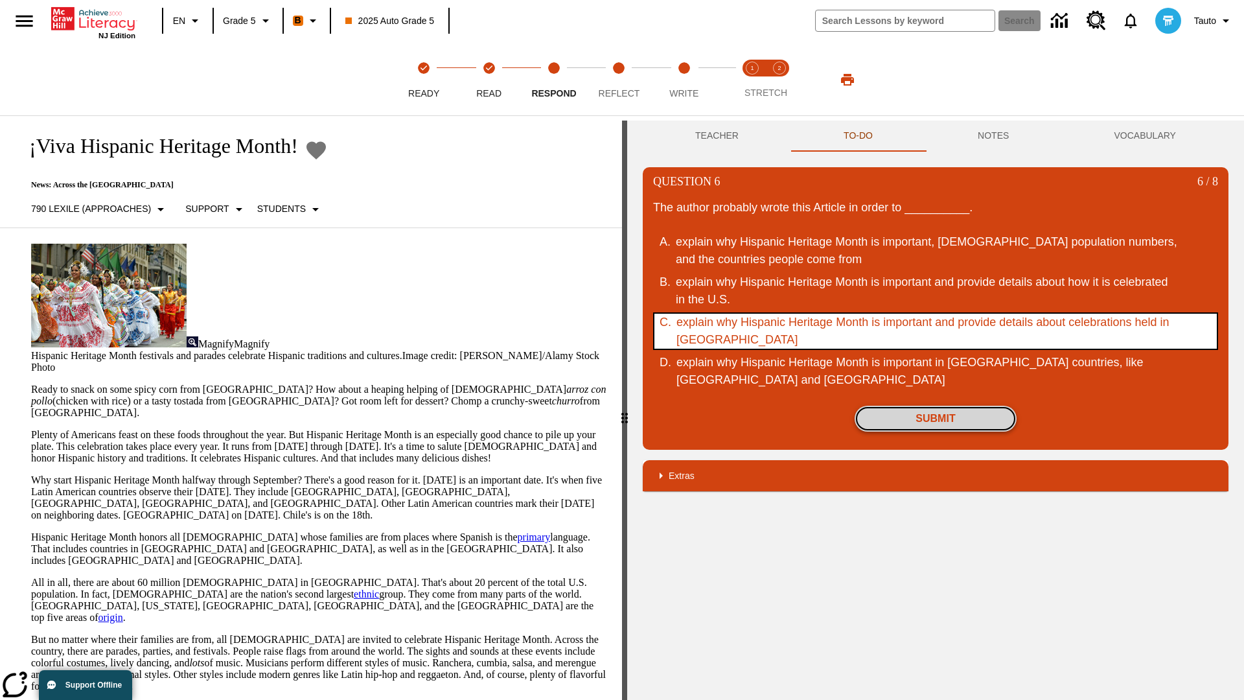
click at [936, 419] on button "Submit" at bounding box center [936, 419] width 162 height 26
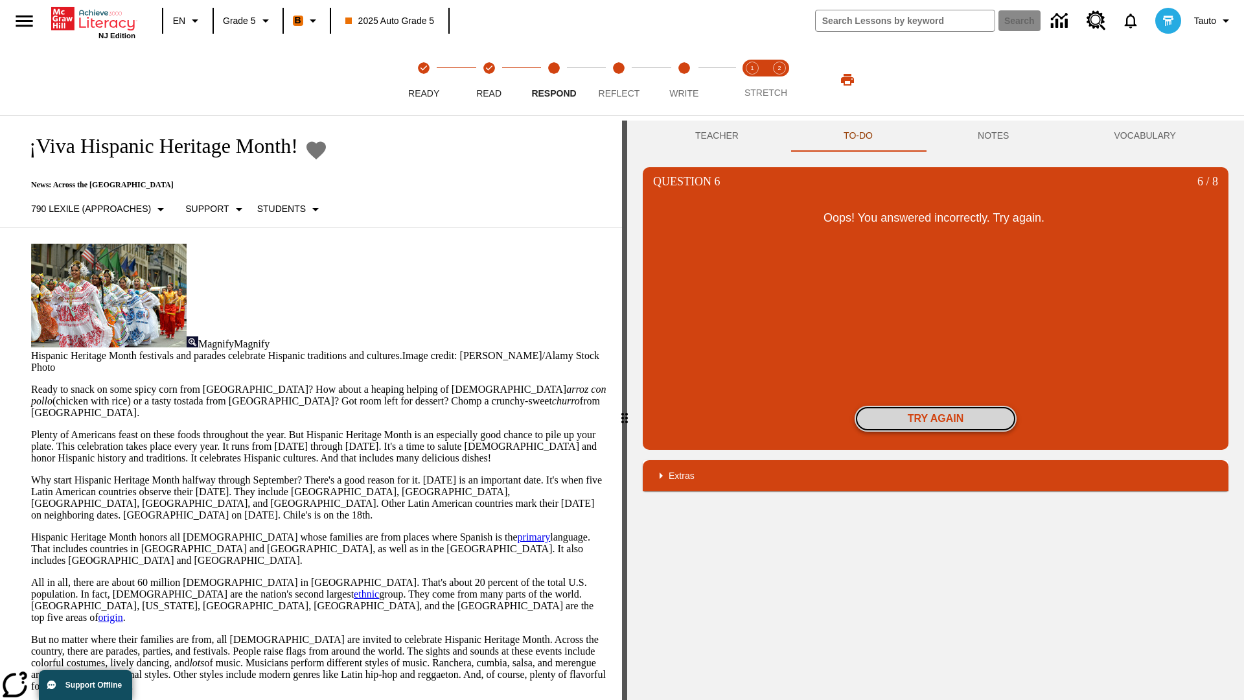
click at [936, 419] on button "Try again" at bounding box center [936, 419] width 162 height 26
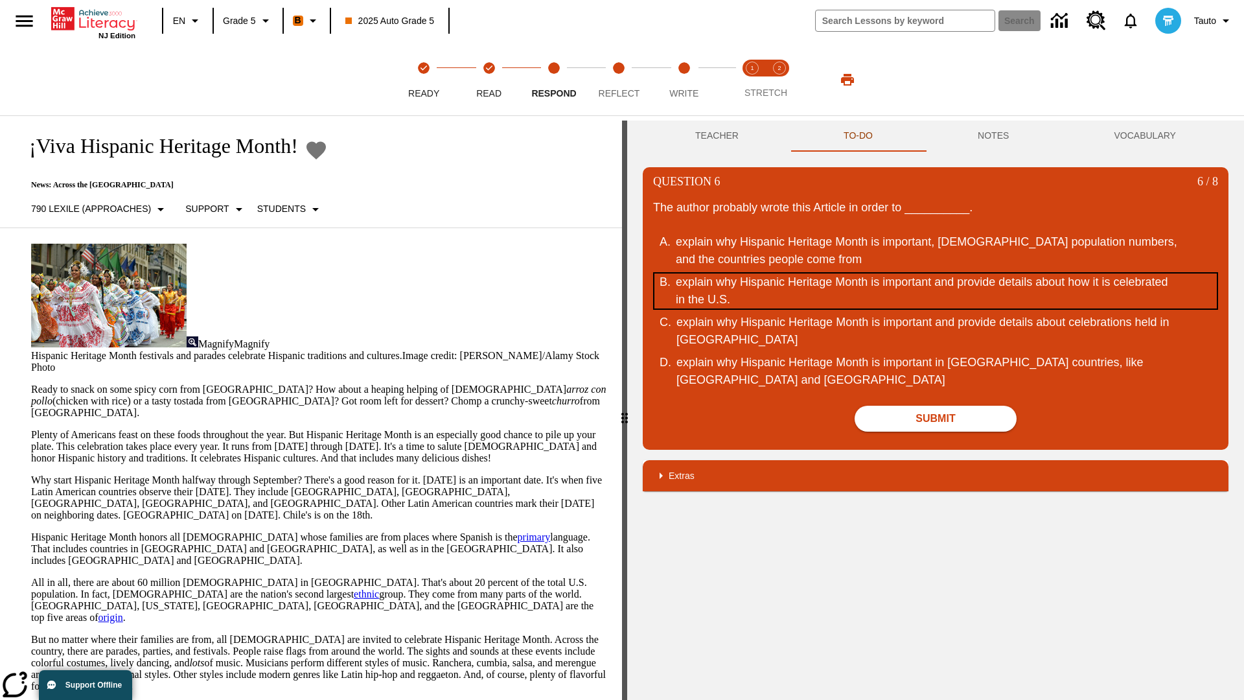
click at [936, 291] on div "explain why Hispanic Heritage Month is important and provide details about how …" at bounding box center [927, 290] width 502 height 35
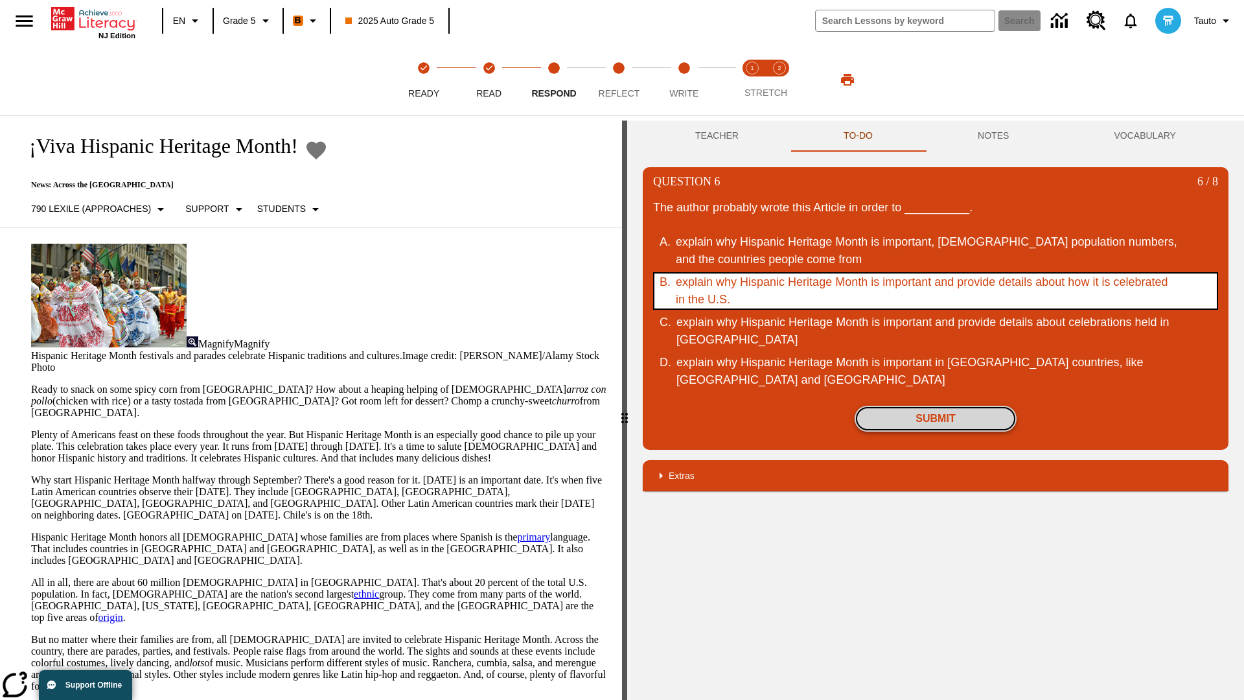
click at [936, 419] on button "Submit" at bounding box center [936, 419] width 162 height 26
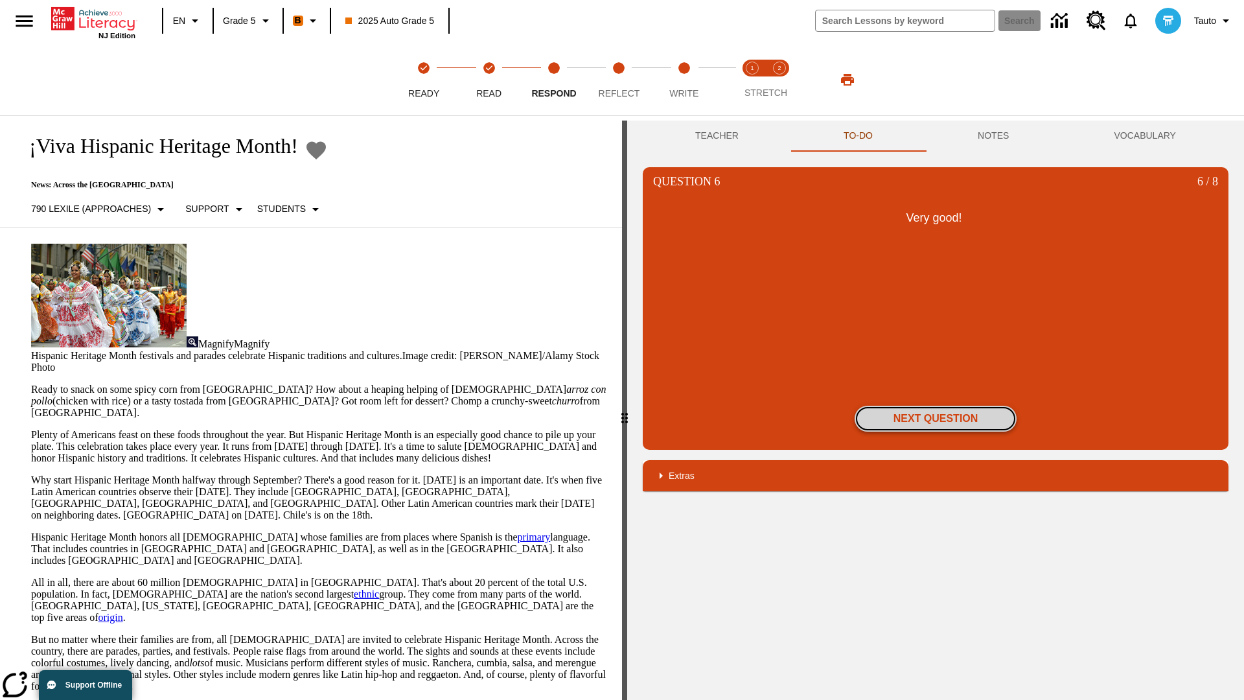
click at [936, 419] on button "Next Question" at bounding box center [936, 419] width 162 height 26
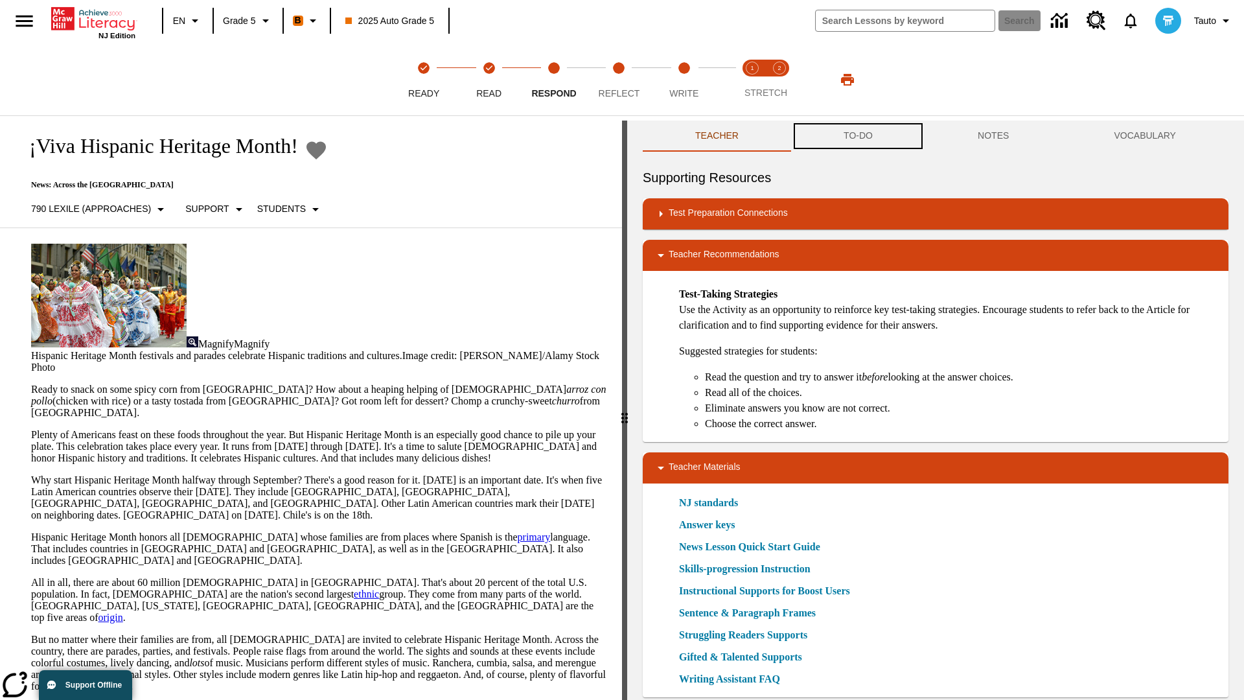
click at [859, 136] on button "TO-DO" at bounding box center [858, 136] width 134 height 31
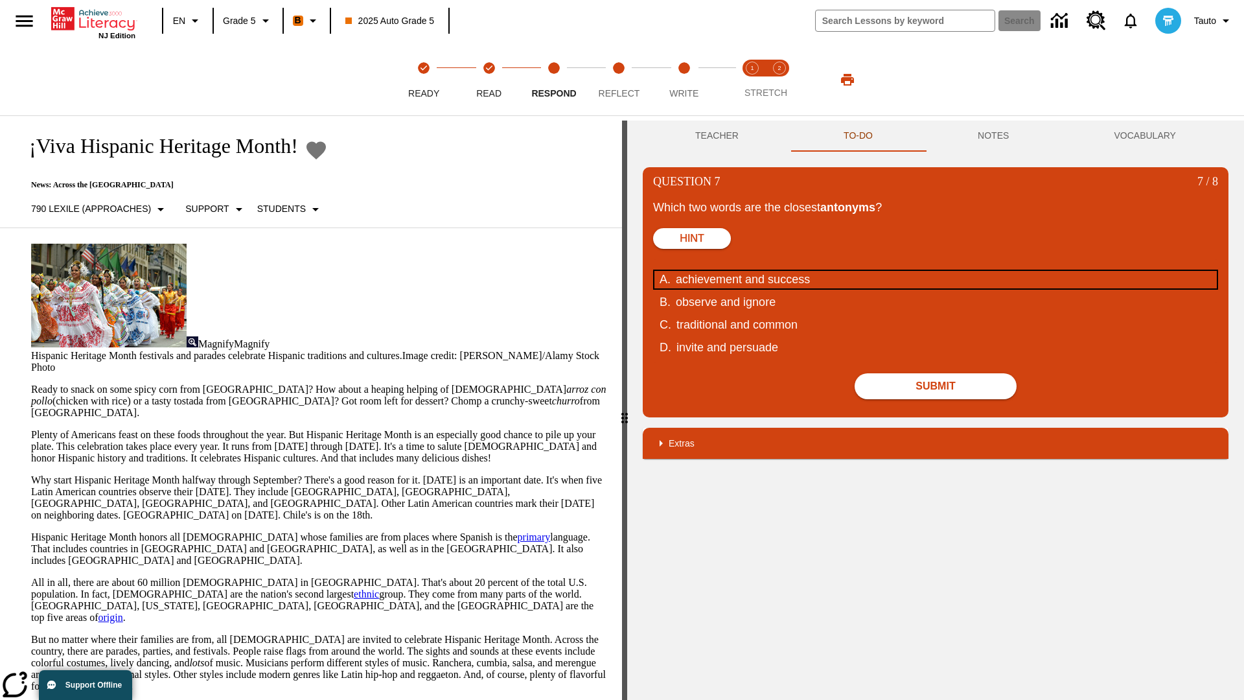
click at [936, 279] on div "achievement and success" at bounding box center [927, 279] width 502 height 17
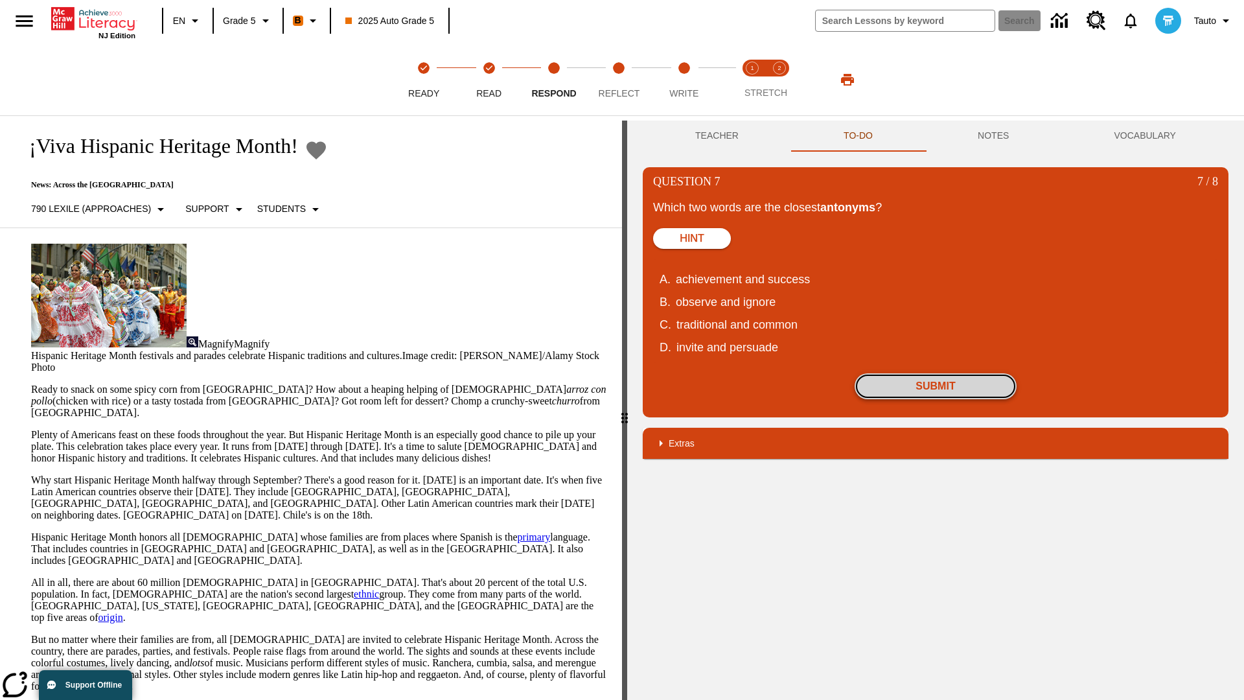
click at [936, 386] on button "Submit" at bounding box center [936, 386] width 162 height 26
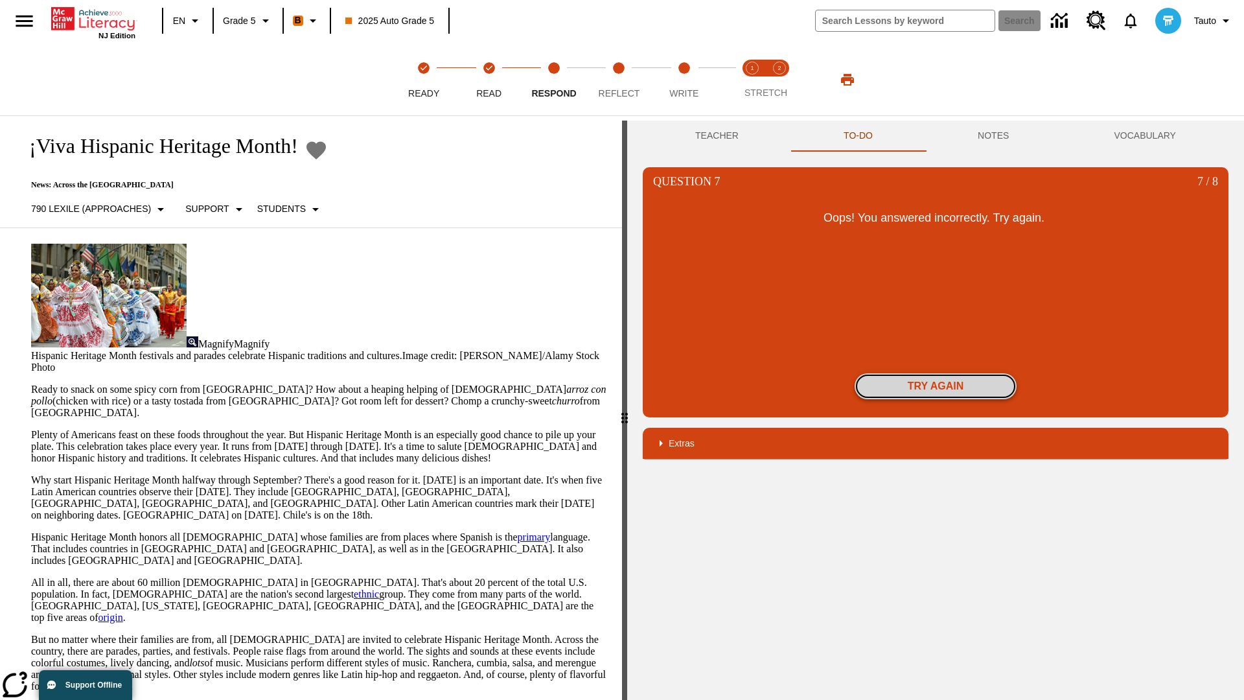
click at [936, 386] on button "Try again" at bounding box center [936, 386] width 162 height 26
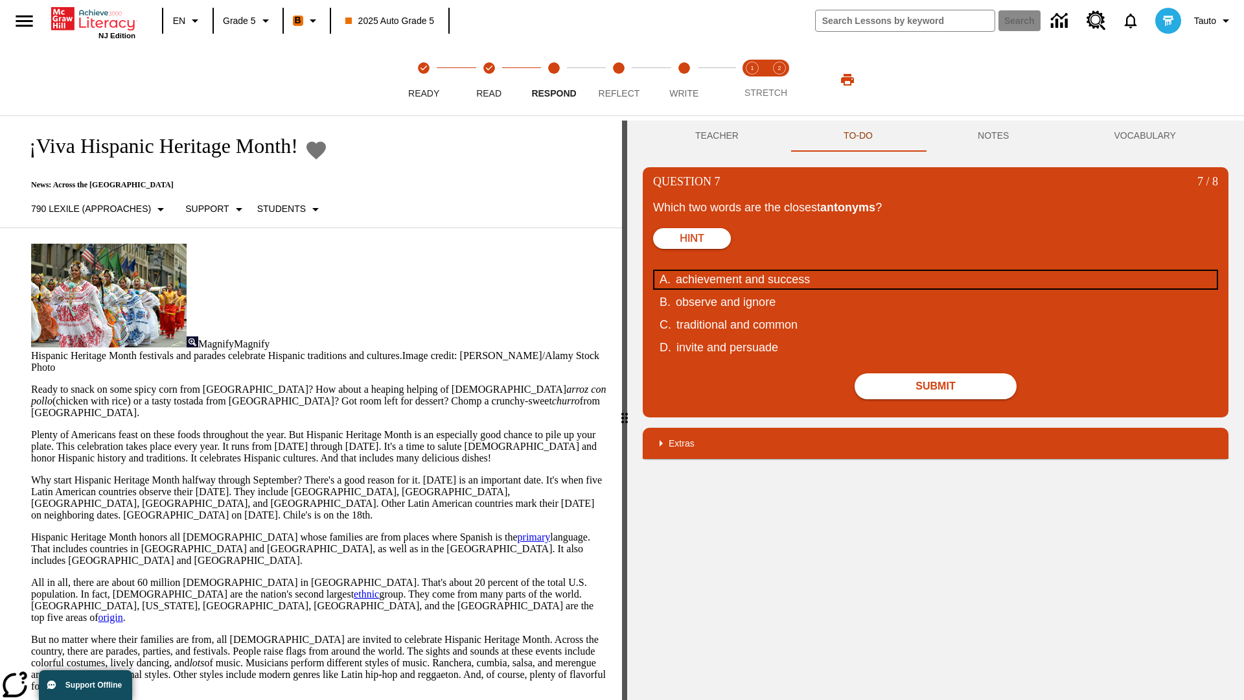
click at [936, 279] on div "achievement and success" at bounding box center [927, 279] width 502 height 17
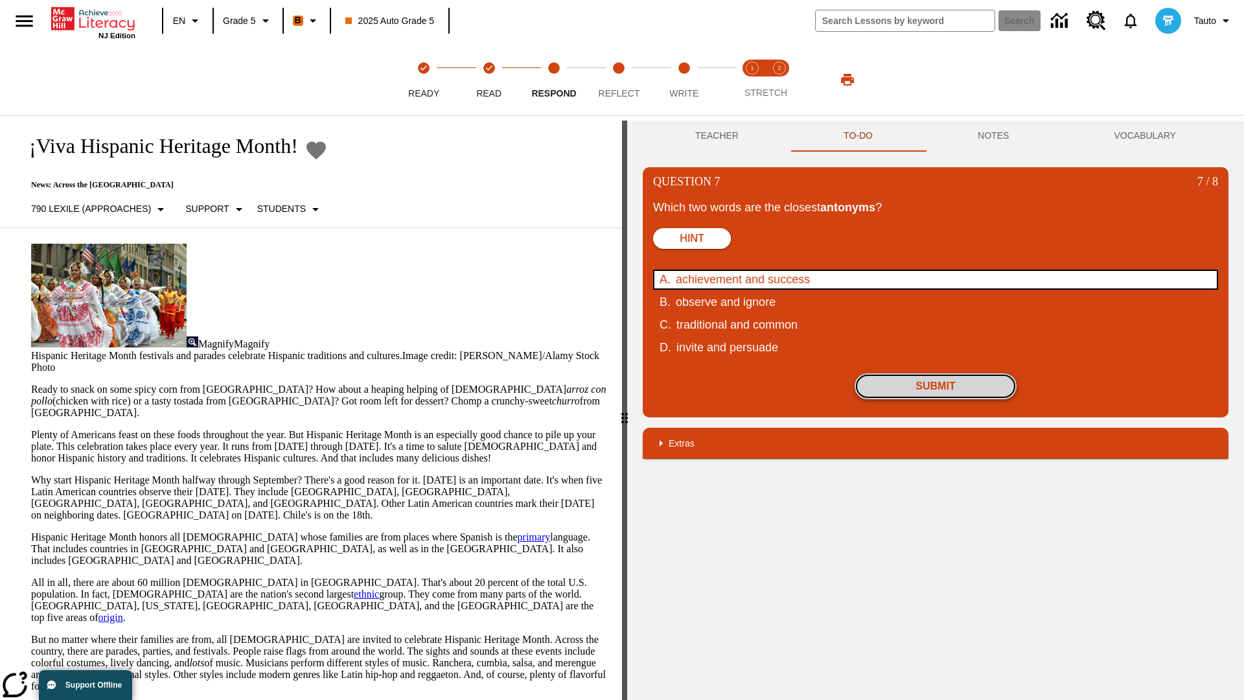
click at [936, 386] on button "Submit" at bounding box center [936, 386] width 162 height 26
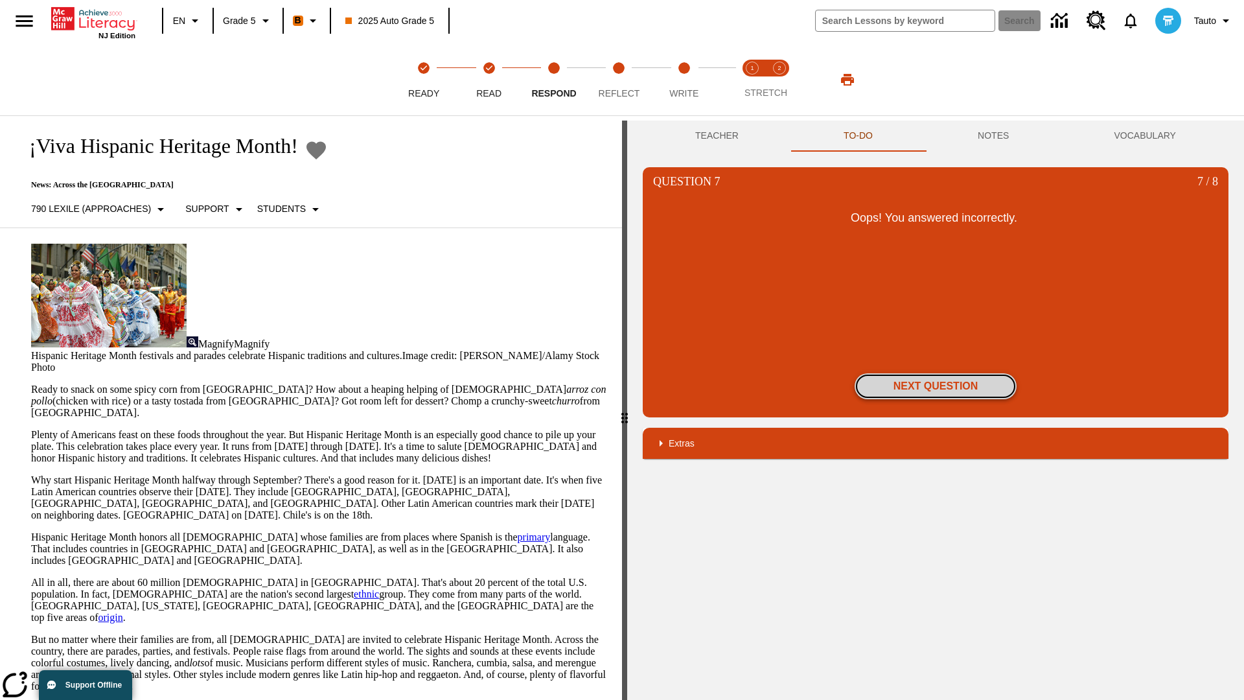
click at [936, 386] on button "Next Question" at bounding box center [936, 386] width 162 height 26
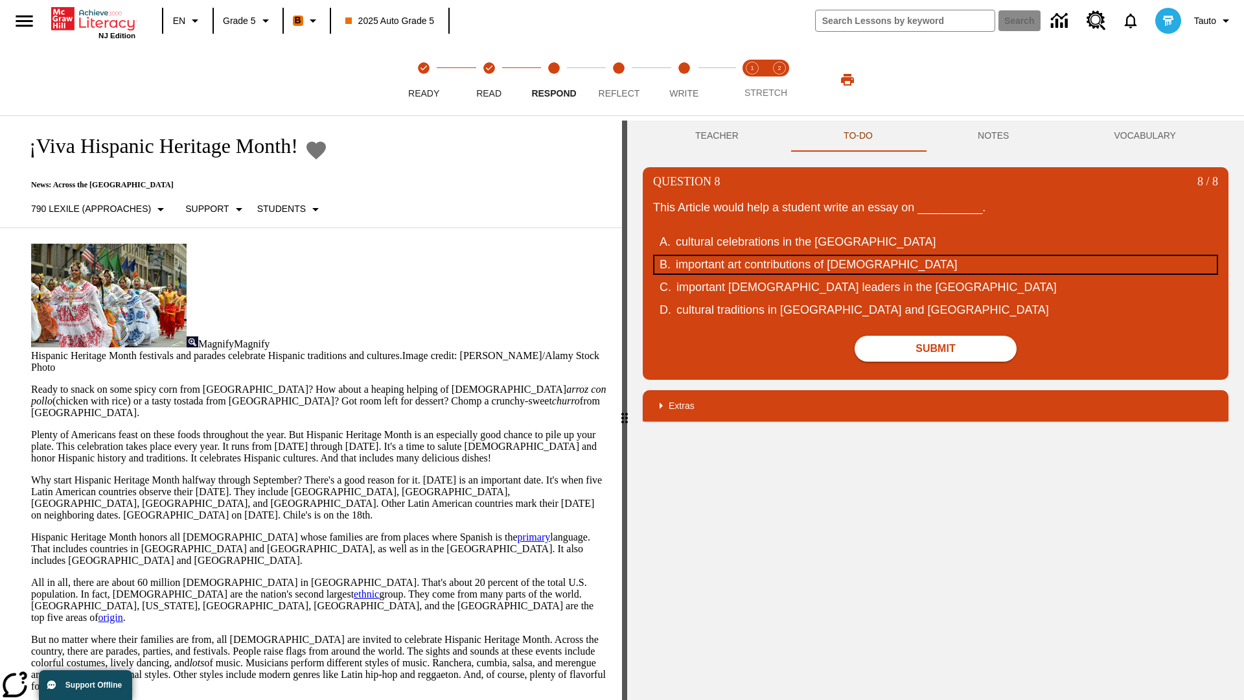
click at [936, 264] on div "important art contributions of Hispanic Americans" at bounding box center [927, 264] width 502 height 17
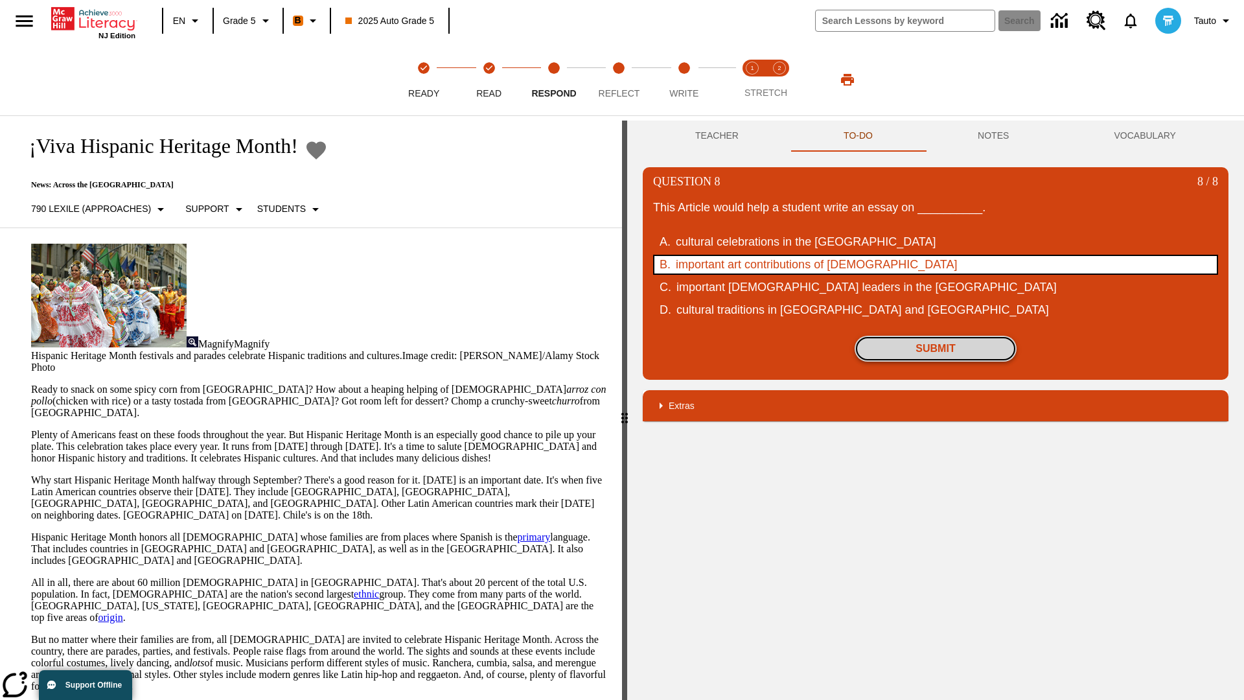
click at [936, 349] on button "Submit" at bounding box center [936, 349] width 162 height 26
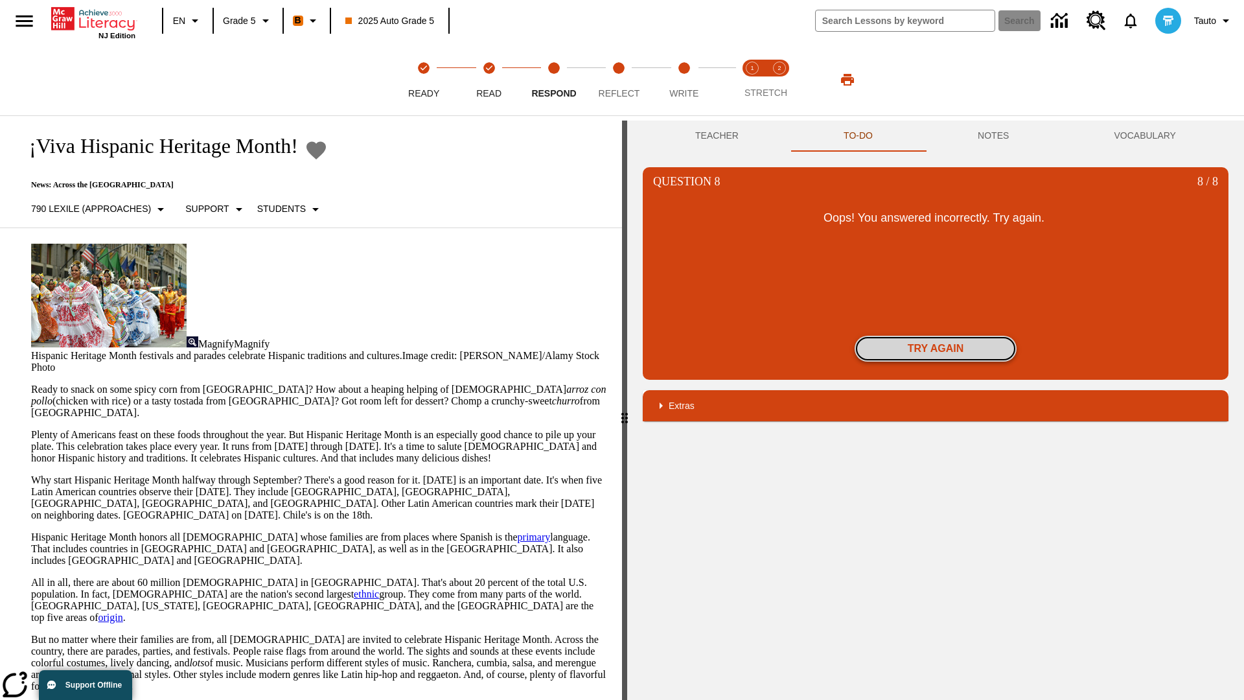
click at [936, 349] on button "Try again" at bounding box center [936, 349] width 162 height 26
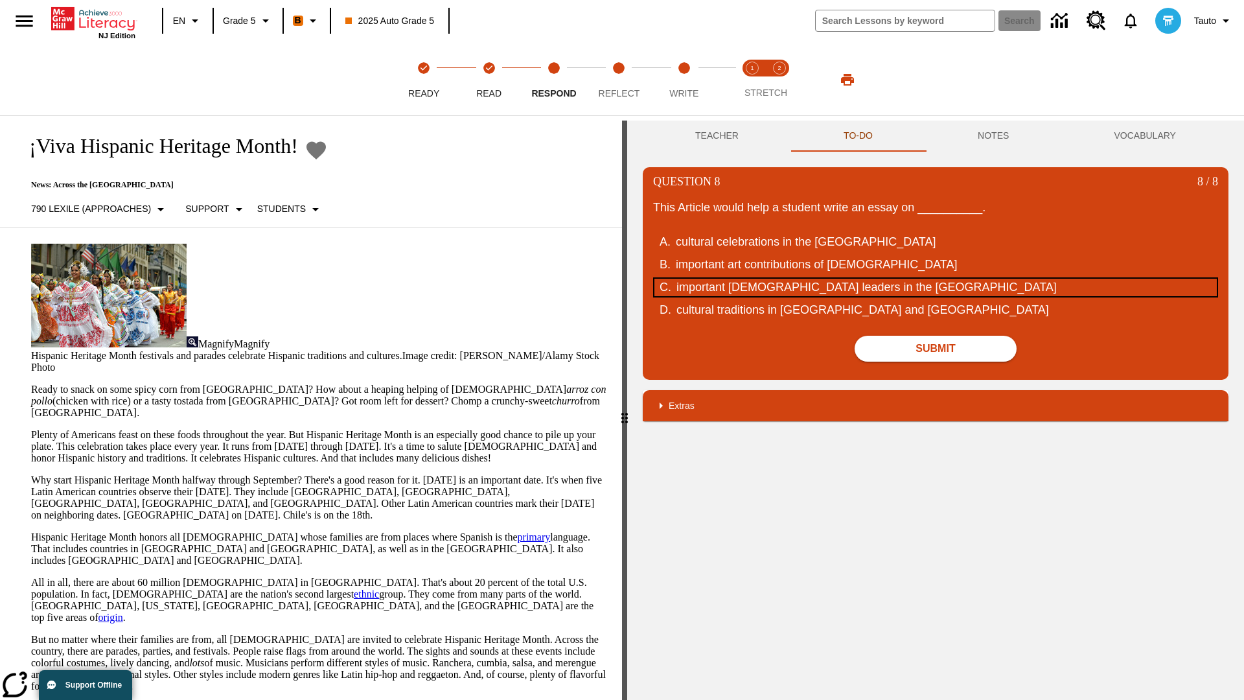
click at [936, 287] on div "important Hispanic leaders in the United States" at bounding box center [928, 287] width 502 height 17
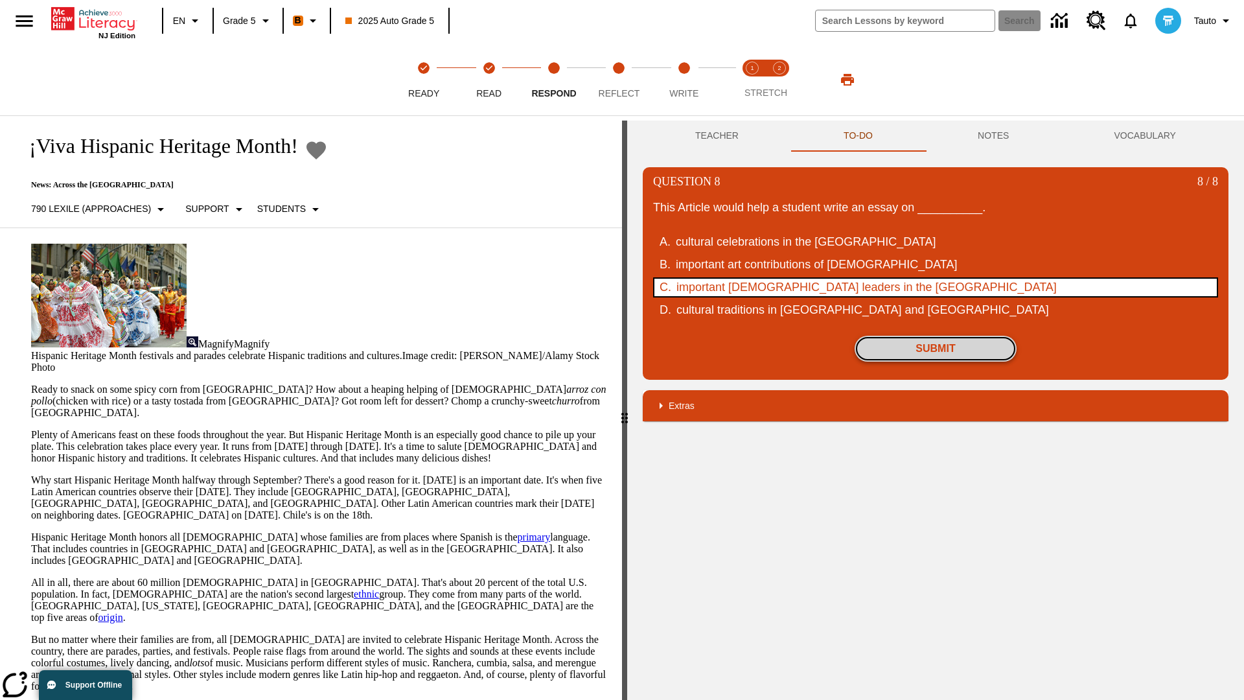
click at [936, 349] on button "Submit" at bounding box center [936, 349] width 162 height 26
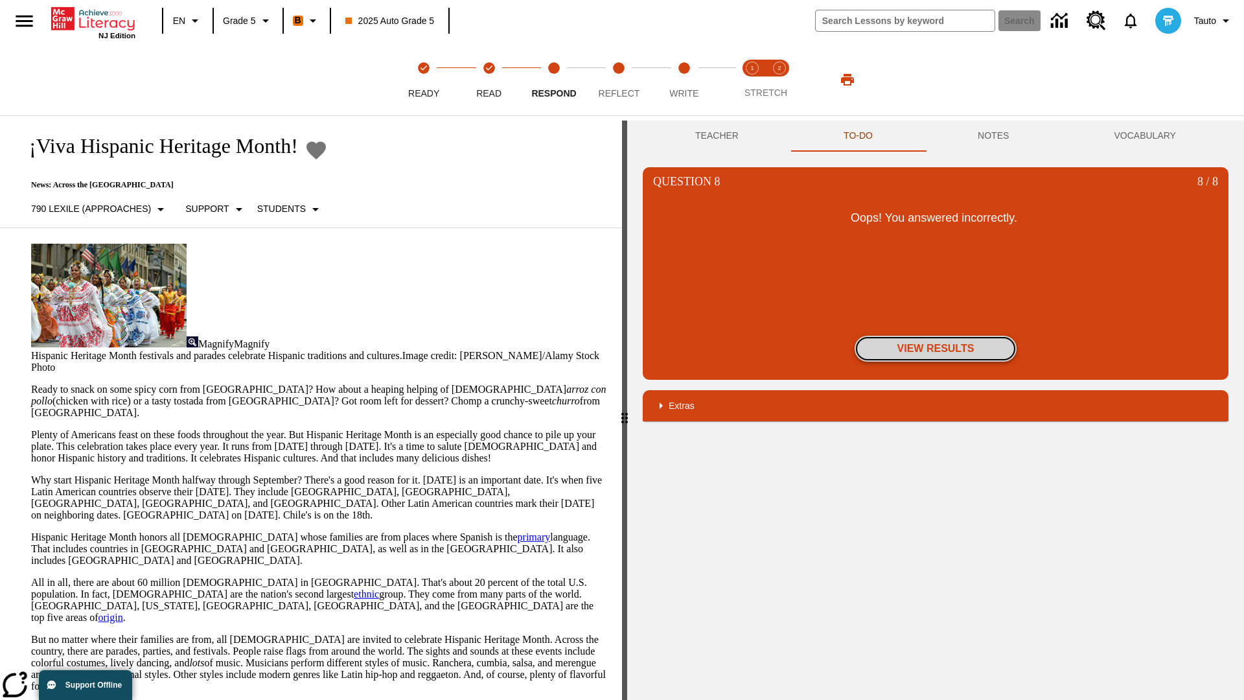
click at [936, 349] on button "View Results" at bounding box center [936, 349] width 162 height 26
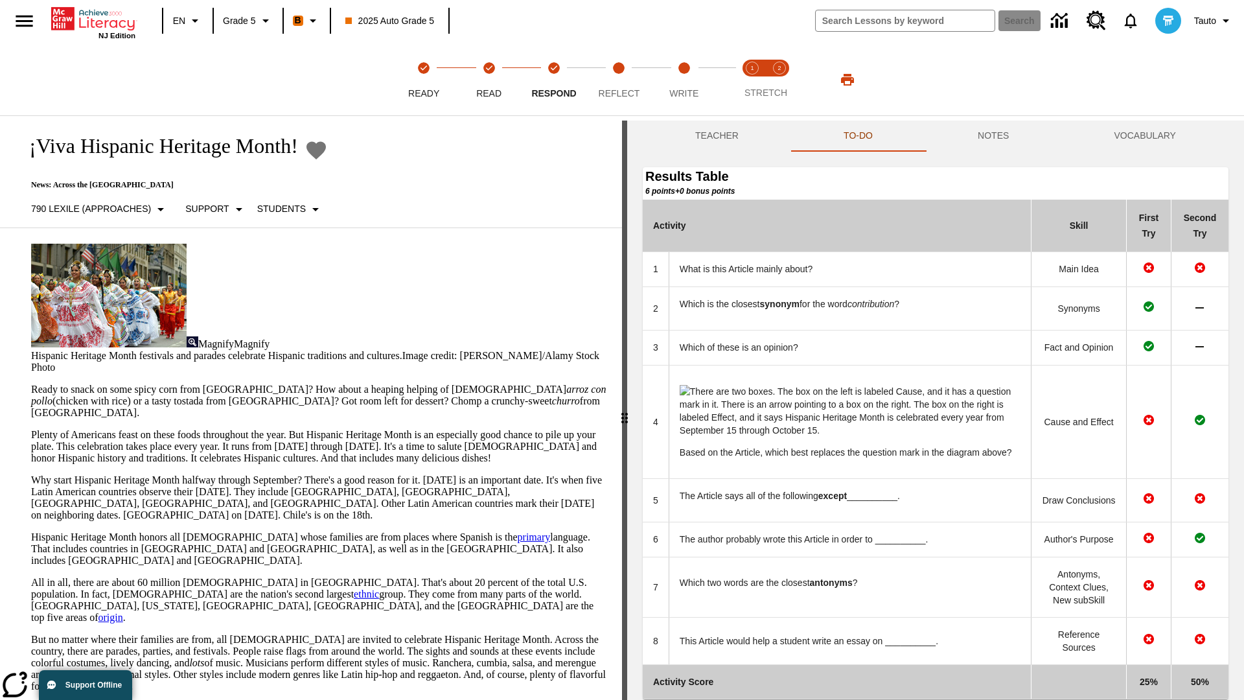
scroll to position [135, 0]
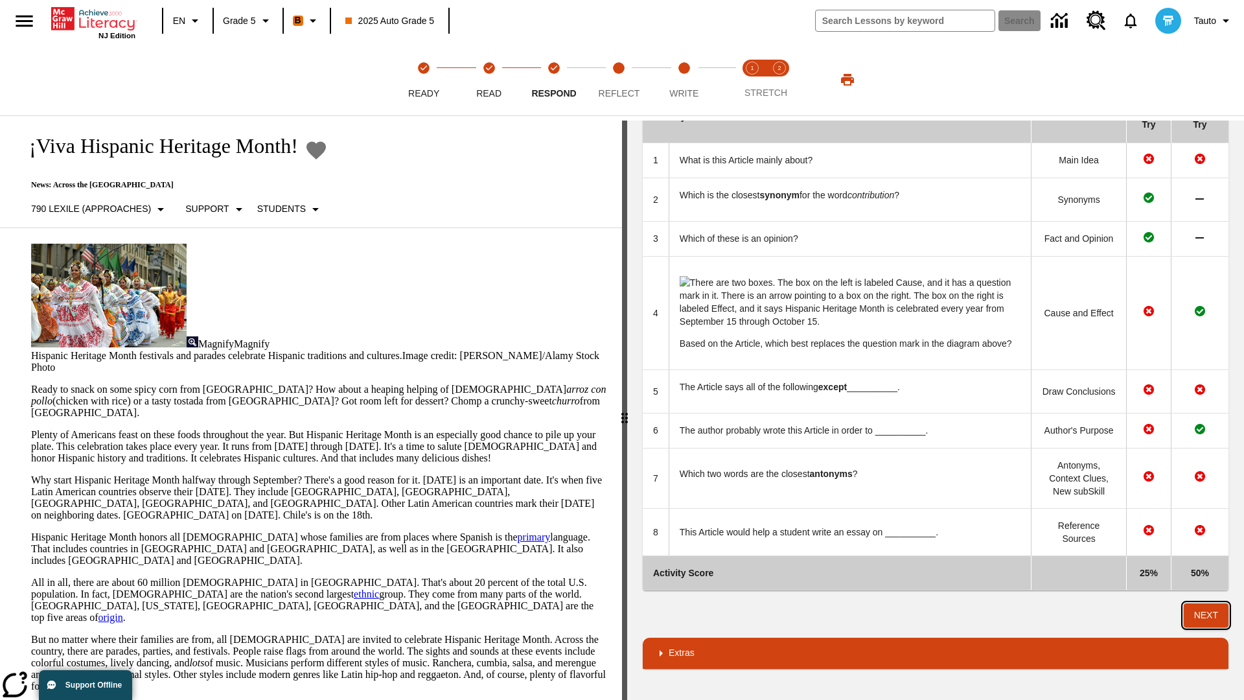
click at [1207, 615] on button "Next" at bounding box center [1206, 615] width 45 height 24
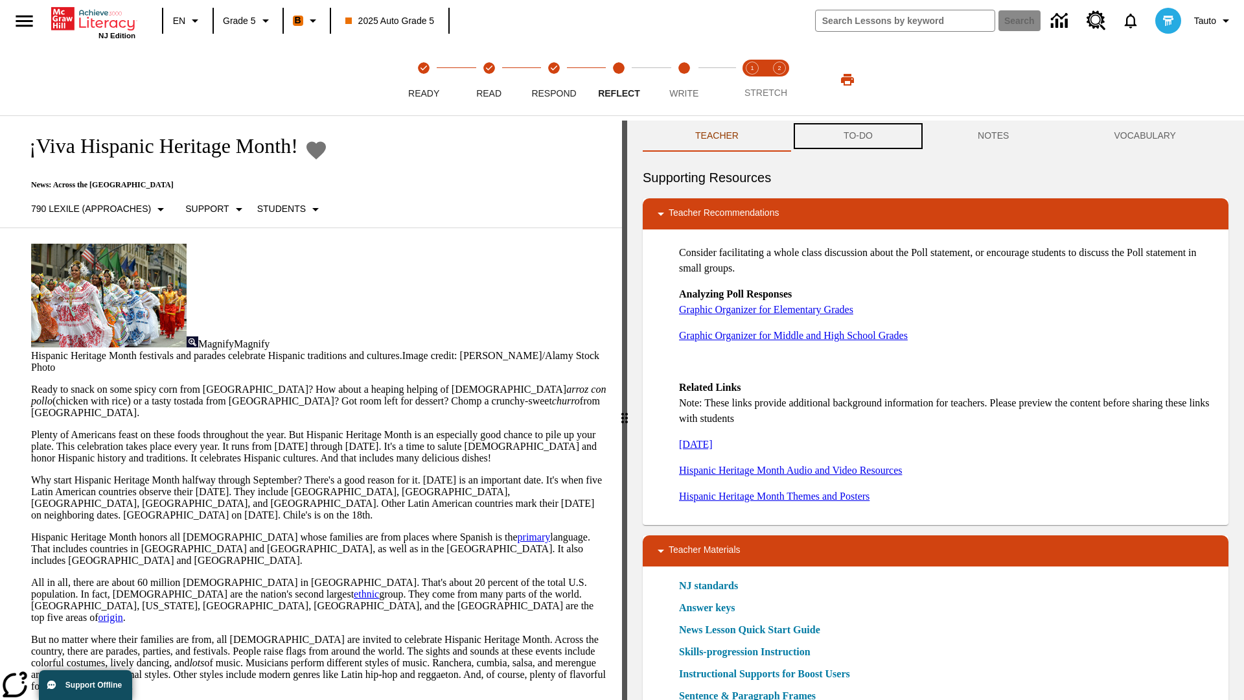
click at [859, 136] on button "TO-DO" at bounding box center [858, 136] width 134 height 31
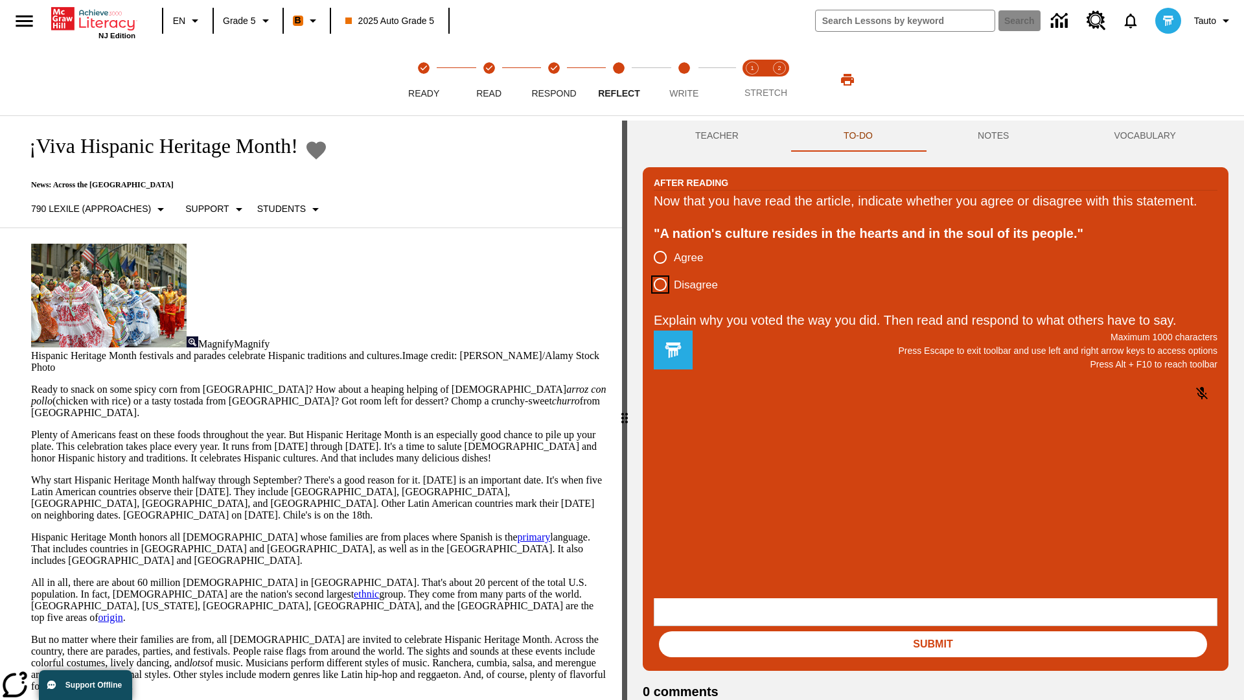
click at [660, 298] on input "Disagree" at bounding box center [660, 284] width 27 height 27
radio input "true"
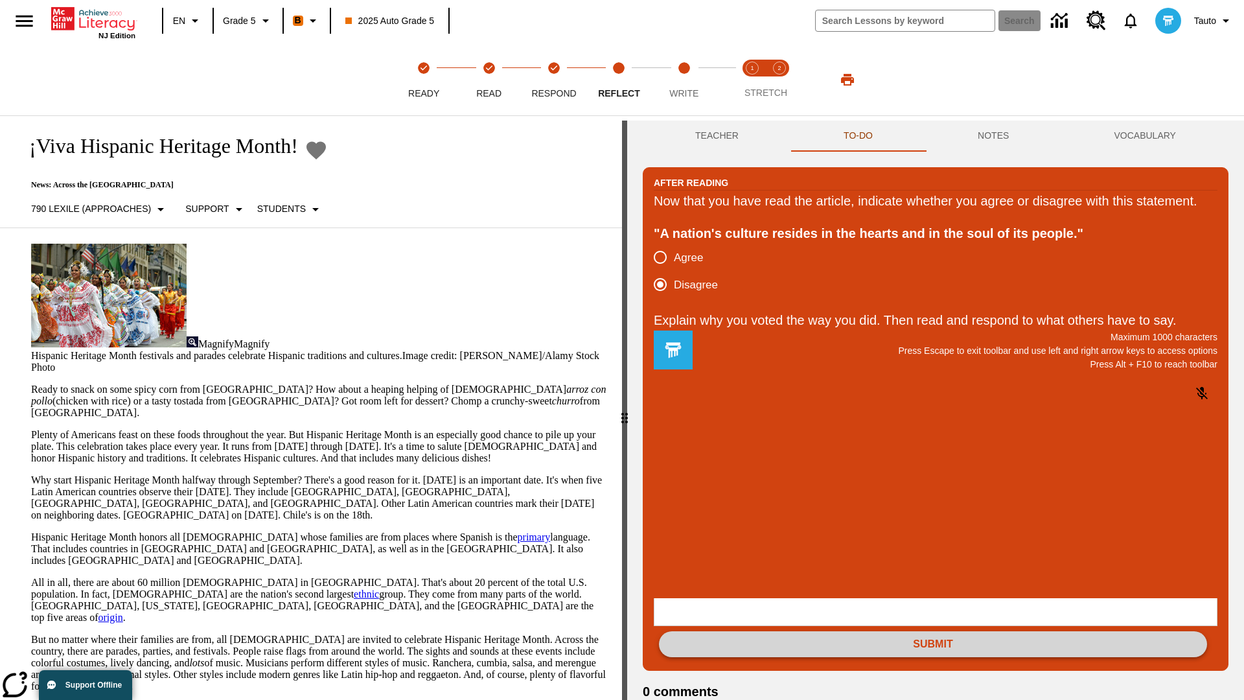
click at [933, 631] on button "Submit" at bounding box center [933, 644] width 548 height 26
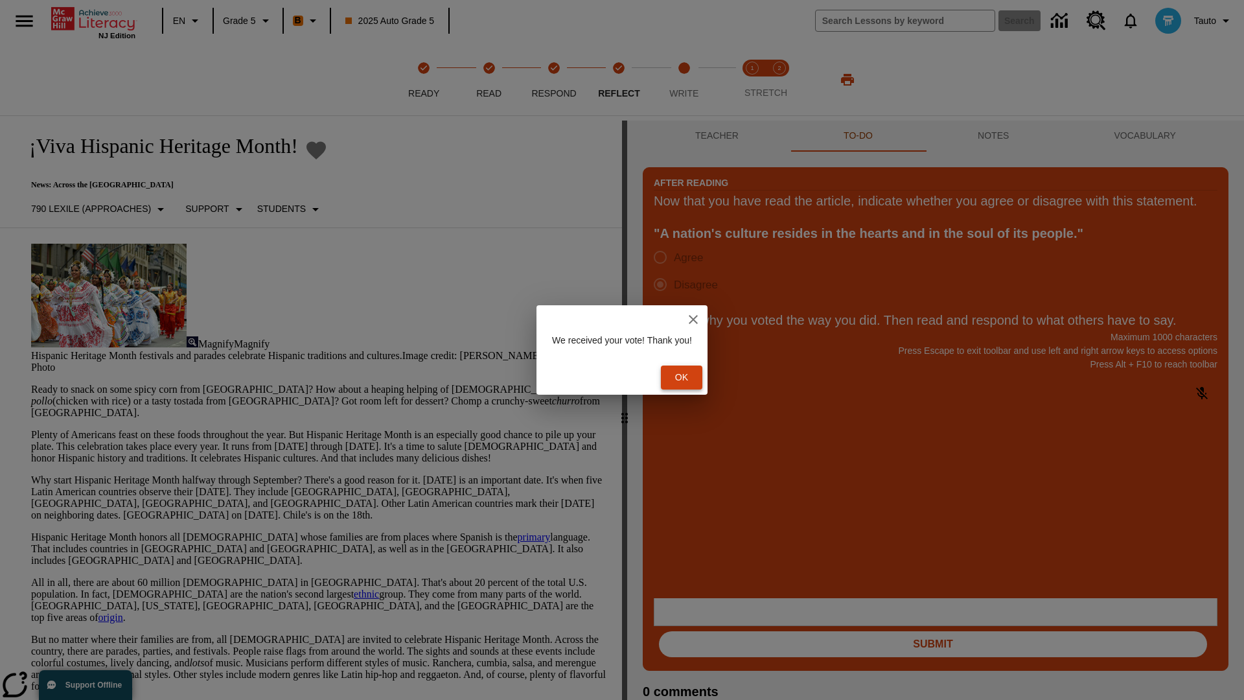
click at [688, 377] on button "Ok" at bounding box center [681, 378] width 41 height 24
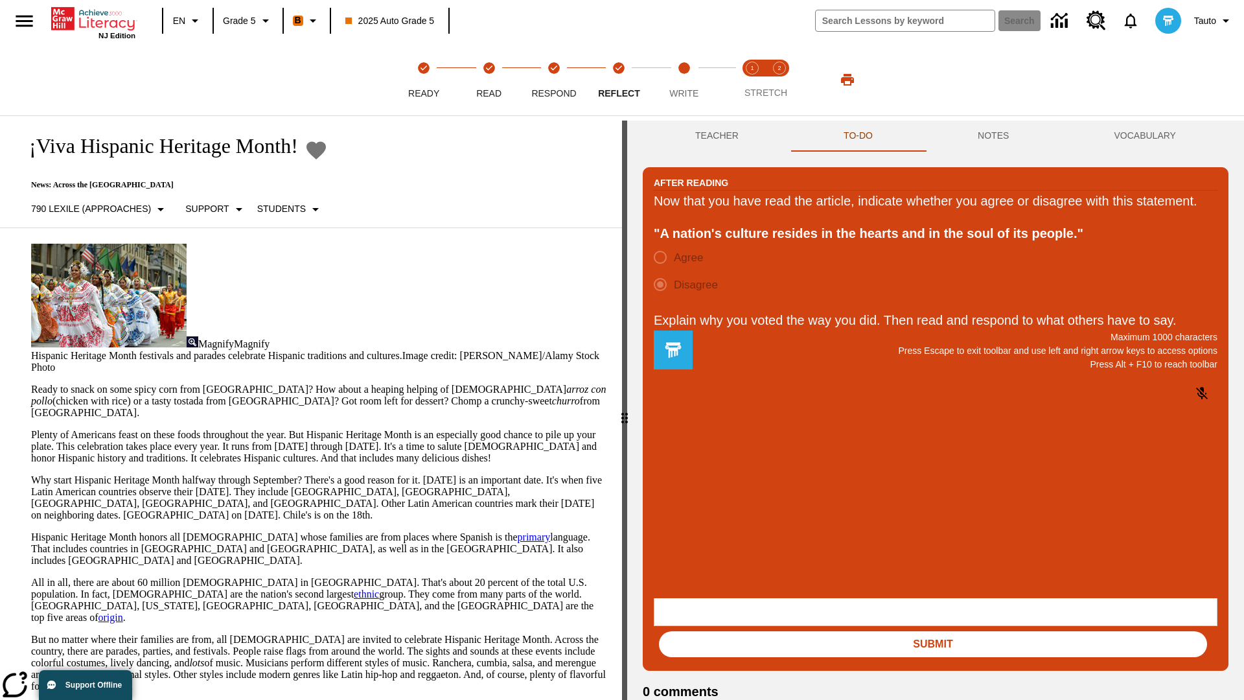
scroll to position [20, 0]
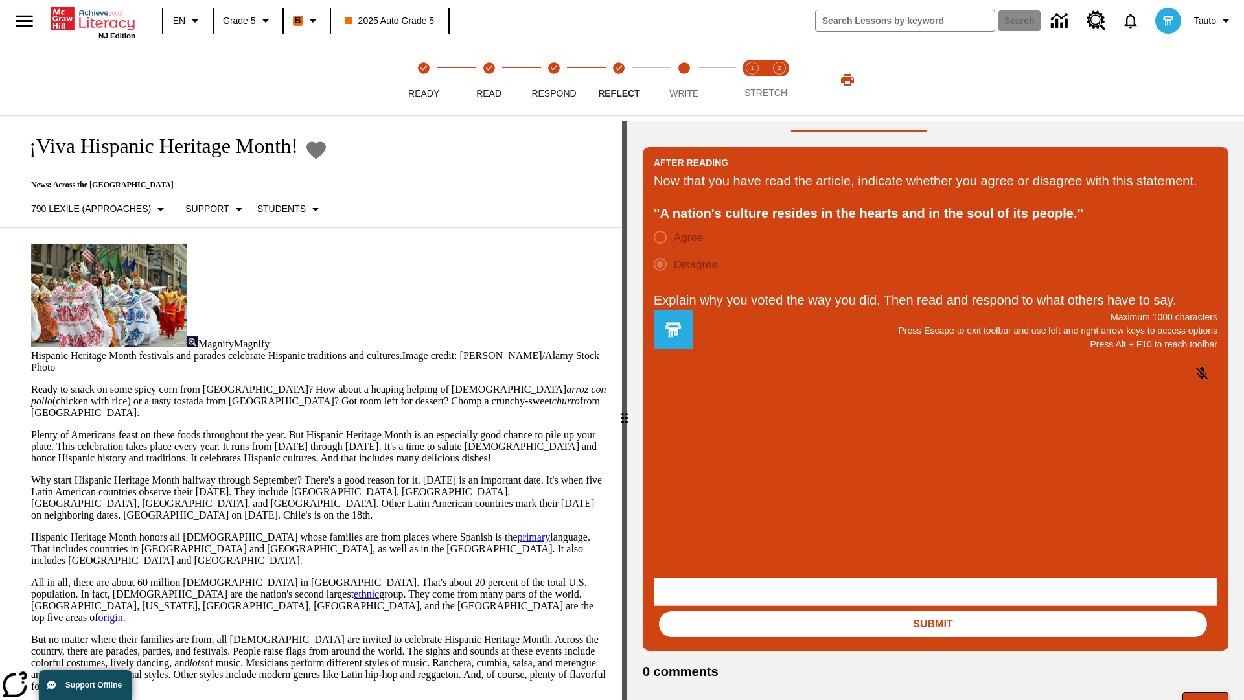
click at [1206, 692] on button "Next" at bounding box center [1206, 704] width 46 height 25
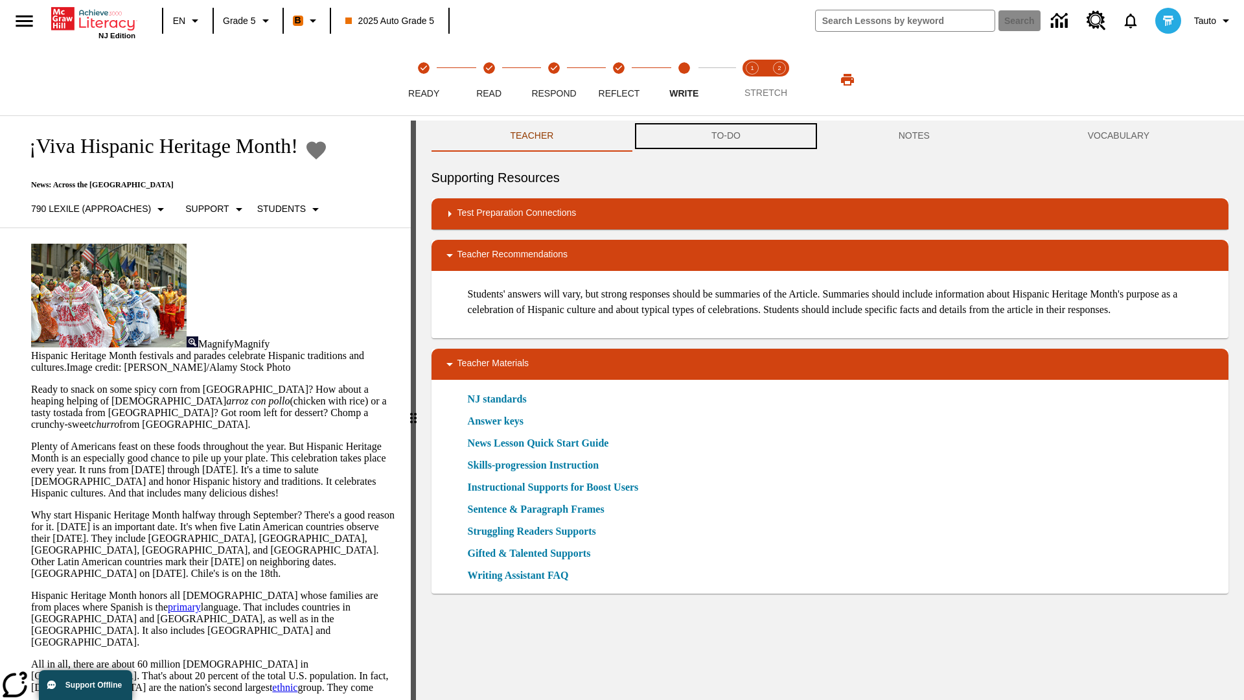
scroll to position [1, 0]
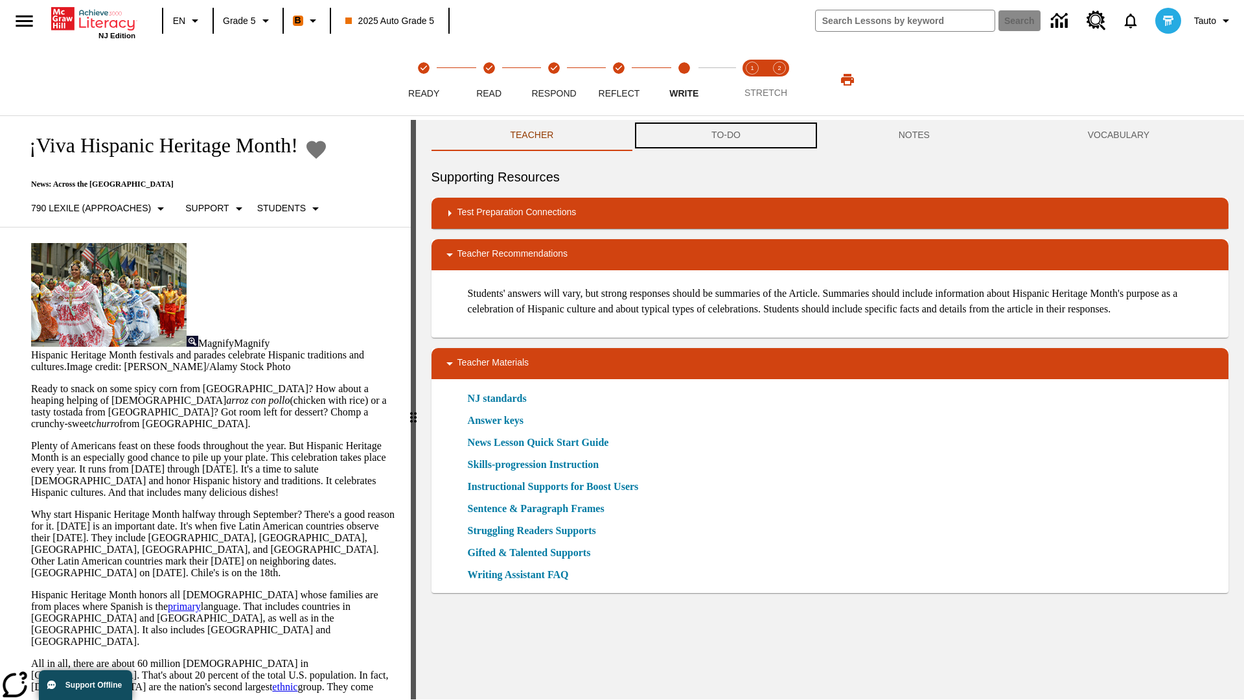
click at [726, 136] on button "TO-DO" at bounding box center [726, 135] width 187 height 31
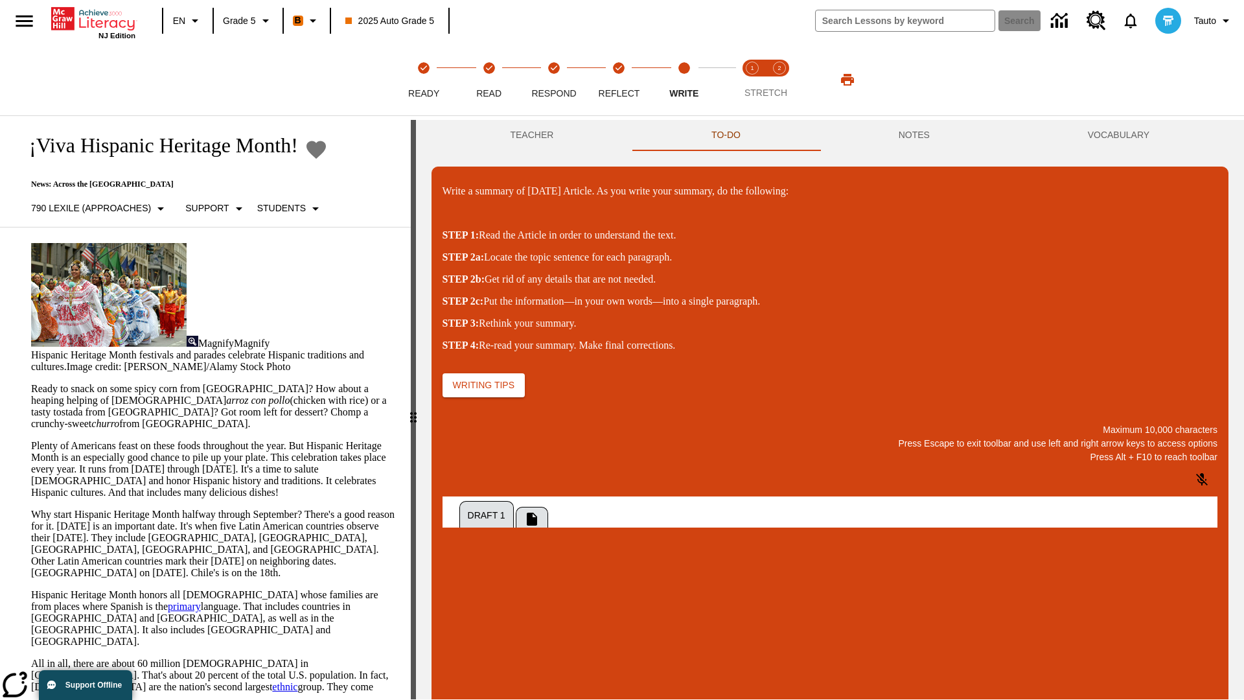
scroll to position [0, 0]
click at [631, 647] on p "\a\9Write a summary of today's Article. As you write your summary, do the follo…" at bounding box center [539, 646] width 184 height 12
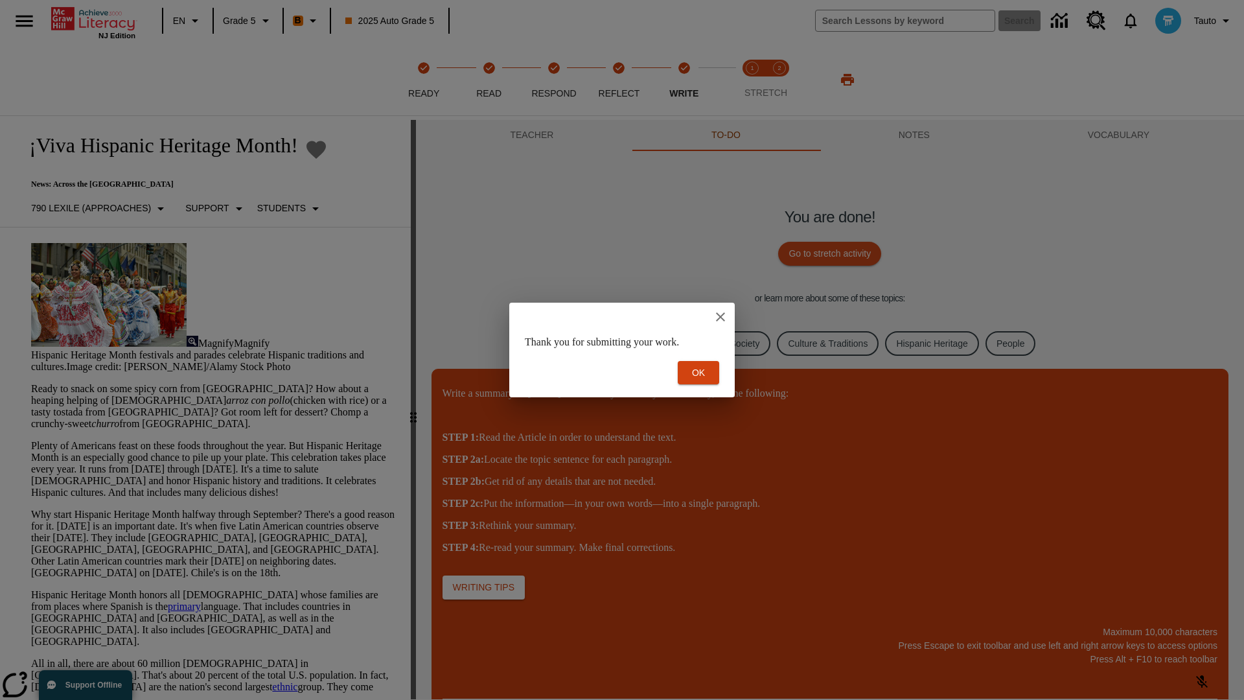
scroll to position [0, 0]
click at [699, 373] on button "Ok" at bounding box center [698, 373] width 41 height 24
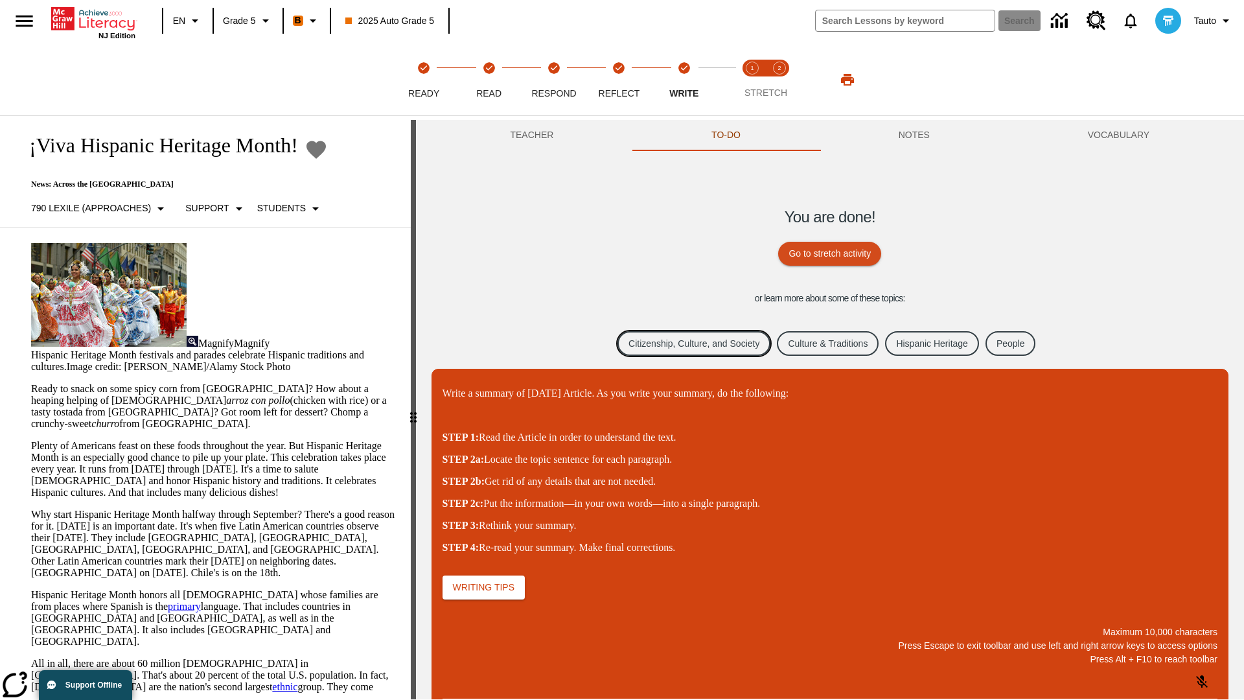
click at [684, 343] on link "Citizenship, Culture, and Society" at bounding box center [694, 343] width 153 height 25
